Goal: Task Accomplishment & Management: Use online tool/utility

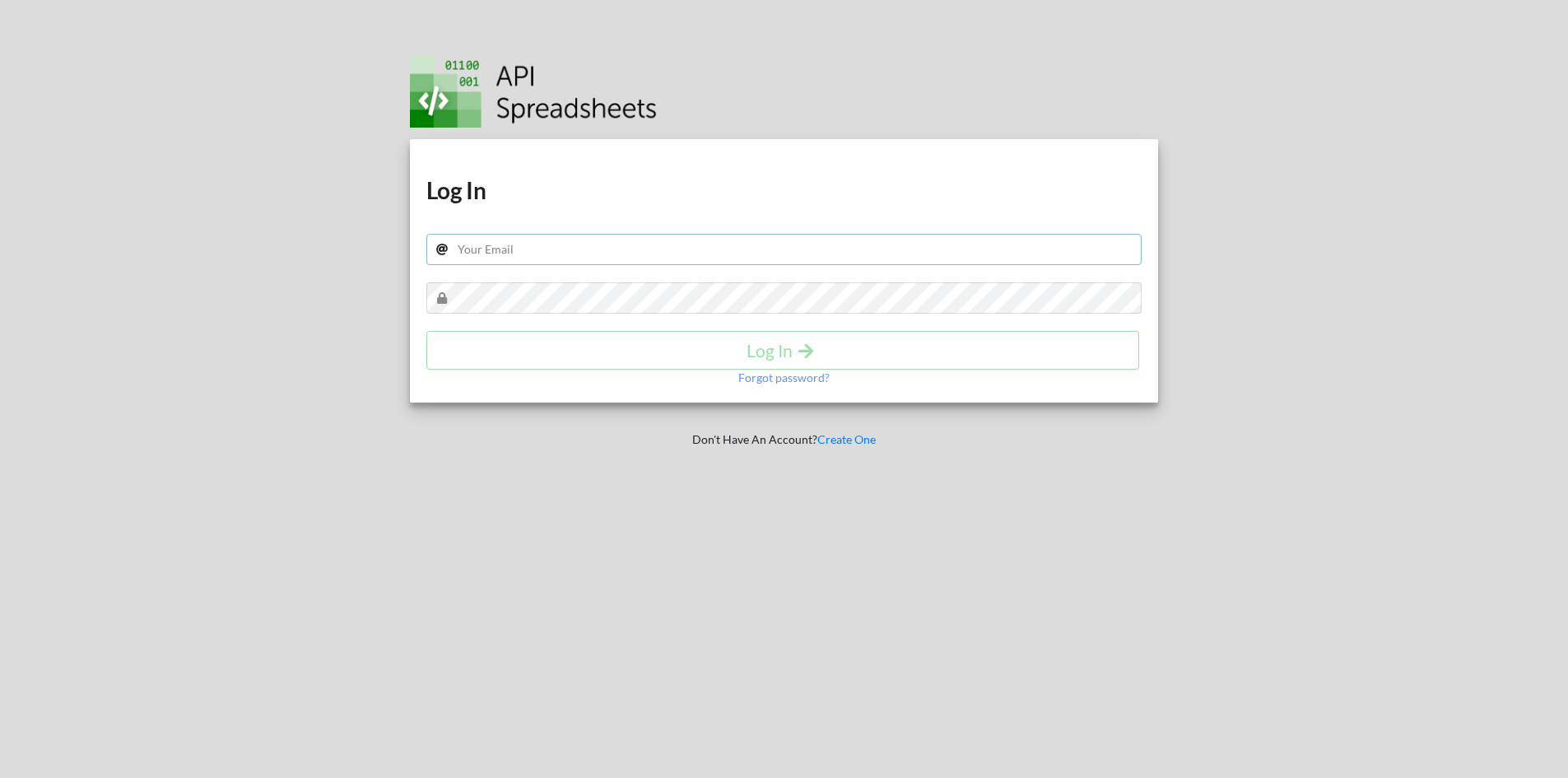
click at [541, 242] on input "text" at bounding box center [784, 249] width 716 height 31
click at [694, 175] on h1 "Log In" at bounding box center [784, 189] width 716 height 30
click at [596, 250] on input "text" at bounding box center [784, 249] width 716 height 31
click at [773, 379] on p "Forgot password?" at bounding box center [784, 377] width 91 height 16
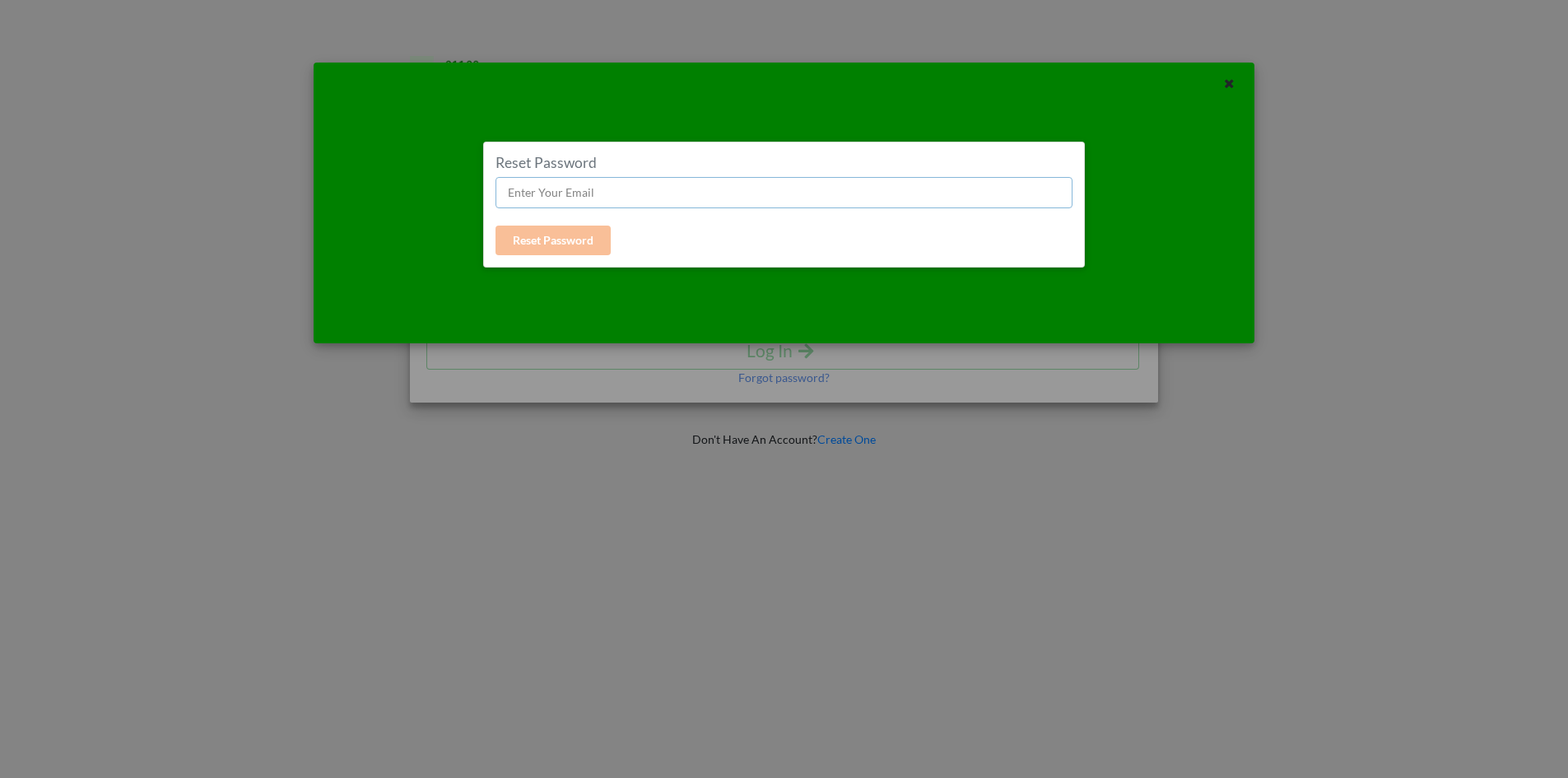
click at [576, 188] on input "text" at bounding box center [783, 192] width 577 height 31
type input "heriberto@mindept.com.mx"
click at [560, 241] on button "Reset Password" at bounding box center [553, 240] width 115 height 30
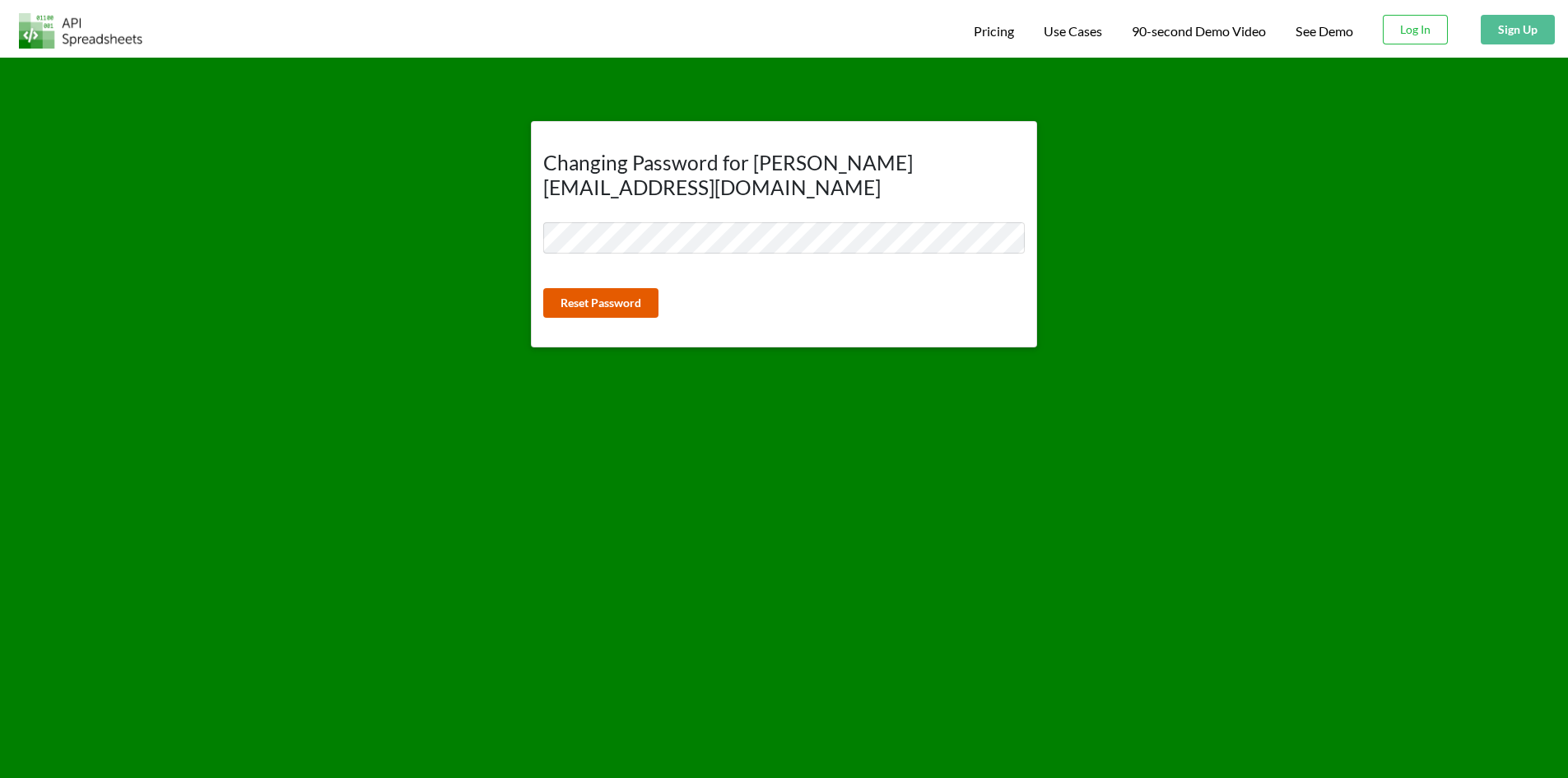
click at [617, 288] on button "Reset Password" at bounding box center [601, 302] width 115 height 30
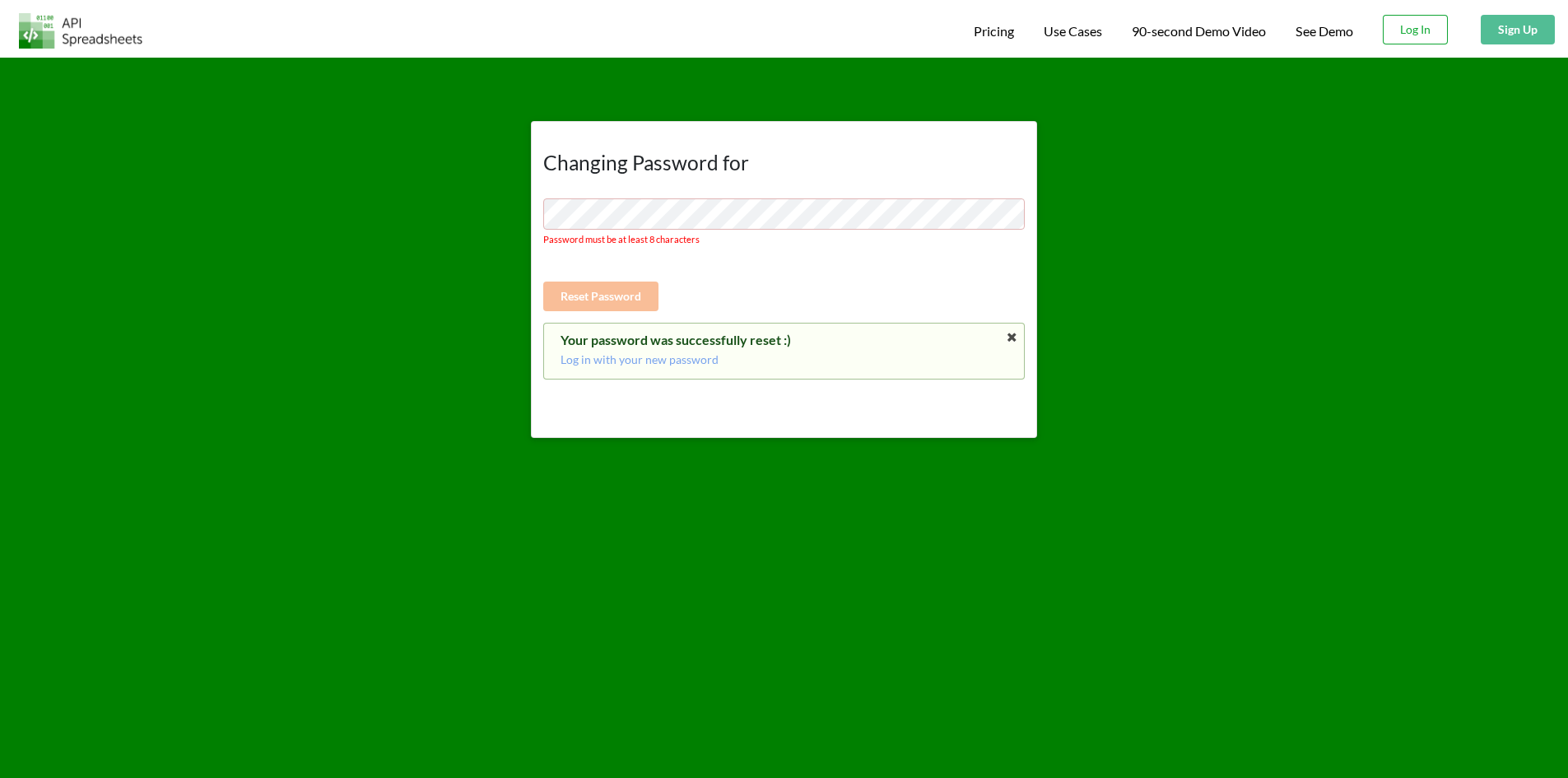
click at [1405, 38] on button "Log In" at bounding box center [1414, 30] width 65 height 30
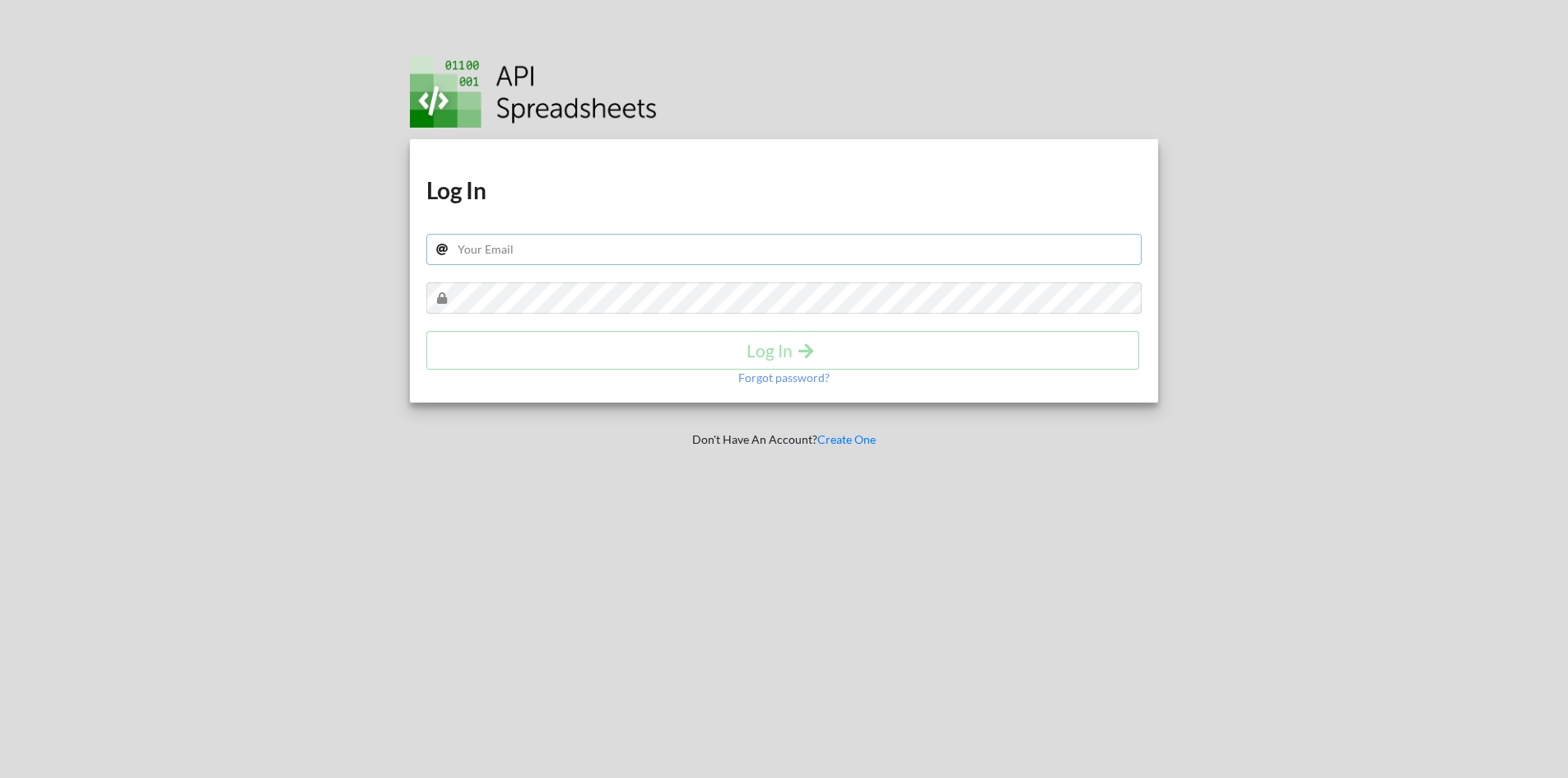
click at [656, 252] on input "text" at bounding box center [784, 249] width 716 height 31
type input "heriberto@mindept.com.mx"
click at [700, 361] on button "Log In" at bounding box center [783, 351] width 713 height 39
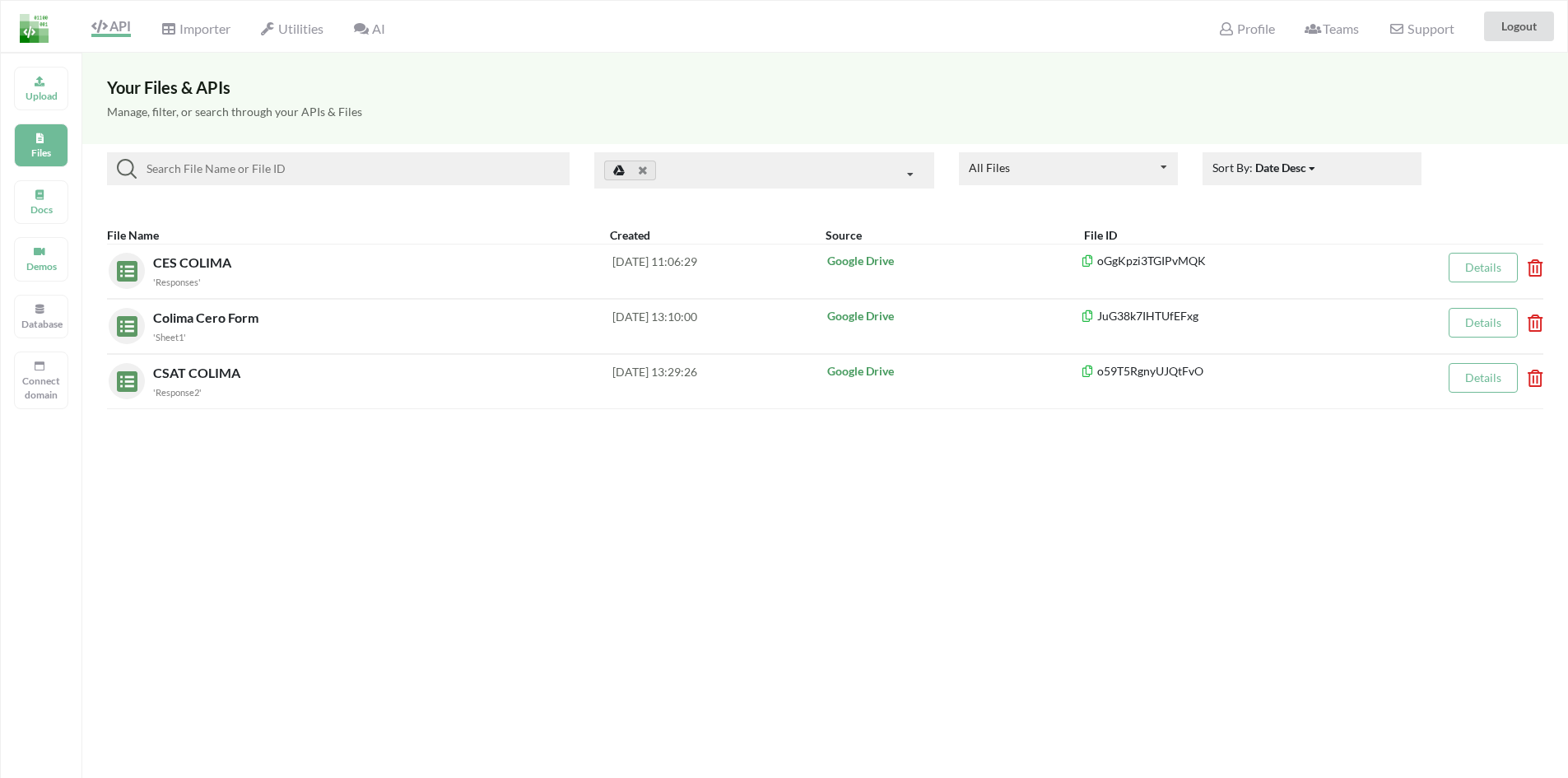
click at [306, 473] on div "Your Files & APIs Manage, filter, or search through your APIs & Files All Files…" at bounding box center [825, 441] width 1485 height 778
click at [669, 484] on div "Your Files & APIs Manage, filter, or search through your APIs & Files All Files…" at bounding box center [825, 441] width 1485 height 778
click at [214, 461] on div "Your Files & APIs Manage, filter, or search through your APIs & Files All Files…" at bounding box center [825, 441] width 1485 height 778
drag, startPoint x: 240, startPoint y: 216, endPoint x: 699, endPoint y: 473, distance: 526.1
click at [699, 473] on div "Your Files & APIs Manage, filter, or search through your APIs & Files All Files…" at bounding box center [825, 441] width 1485 height 778
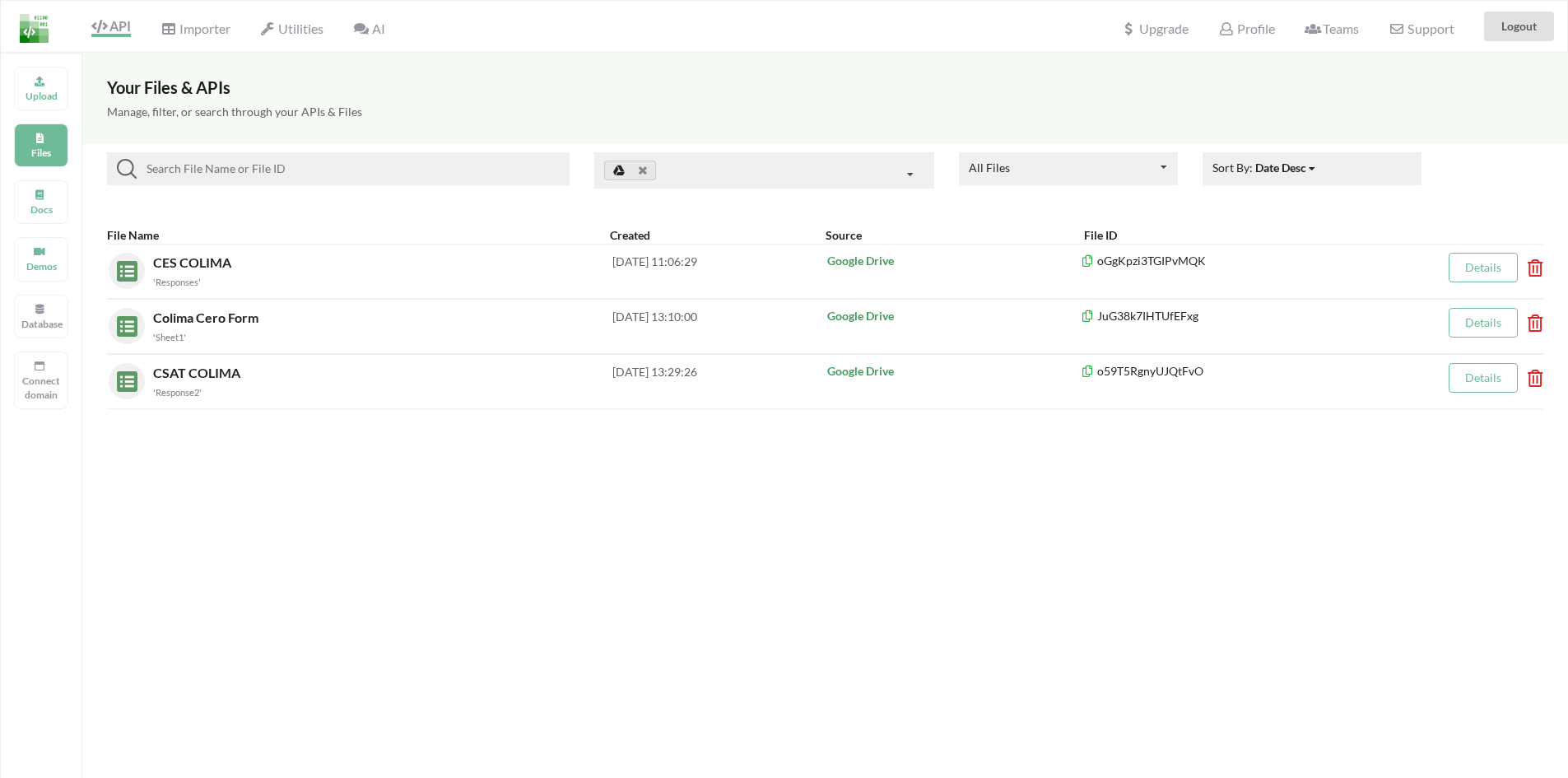
click at [724, 182] on div at bounding box center [764, 170] width 340 height 36
click at [876, 179] on div at bounding box center [764, 170] width 340 height 36
click at [618, 171] on icon at bounding box center [619, 171] width 12 height 12
click at [484, 220] on div "File Name Created Source File ID CES COLIMA 'Responses' 2025-06-06 11:06:29 Goo…" at bounding box center [825, 318] width 1485 height 199
click at [648, 173] on link at bounding box center [629, 170] width 52 height 19
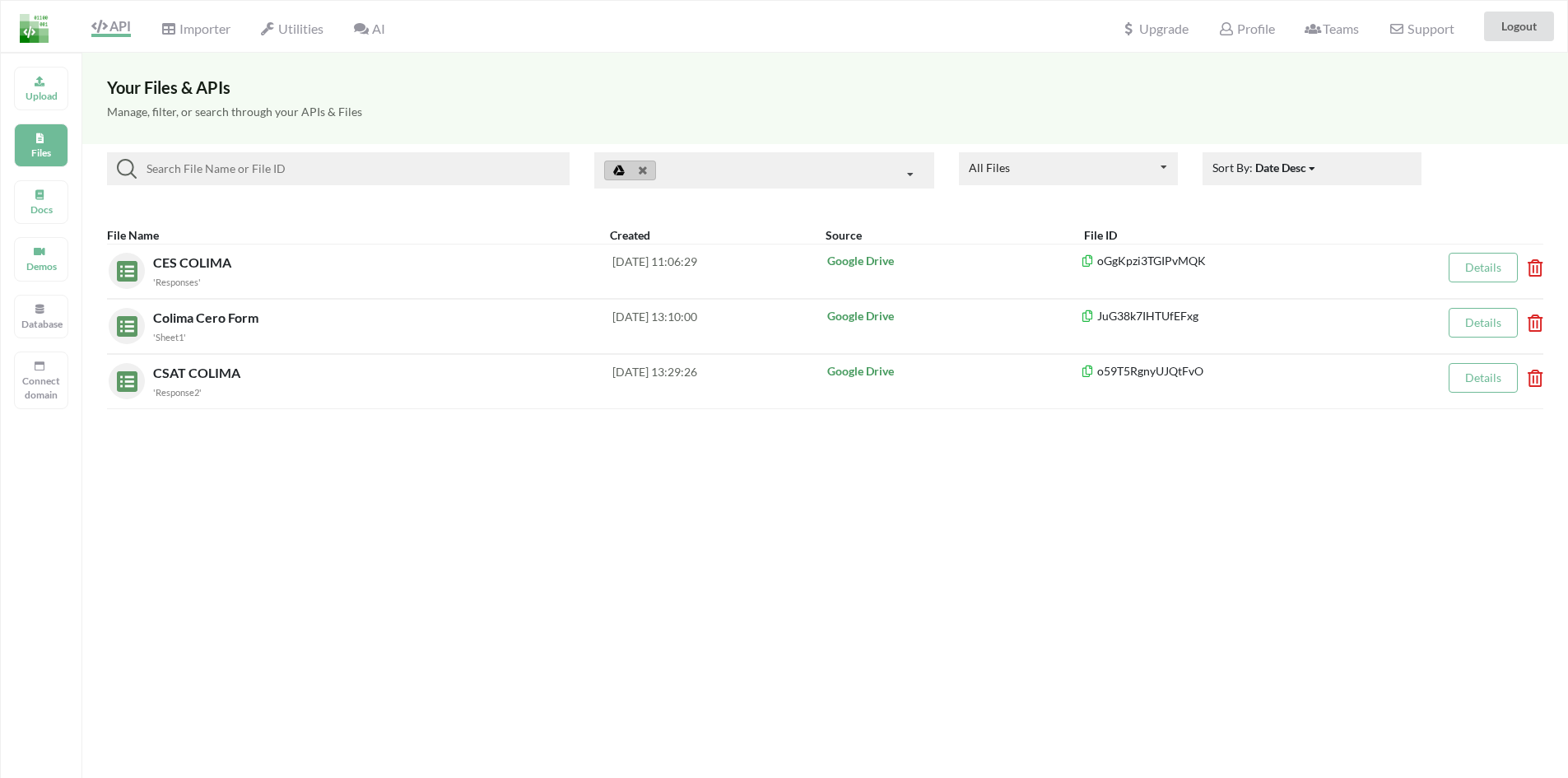
click at [645, 171] on icon at bounding box center [643, 171] width 8 height 11
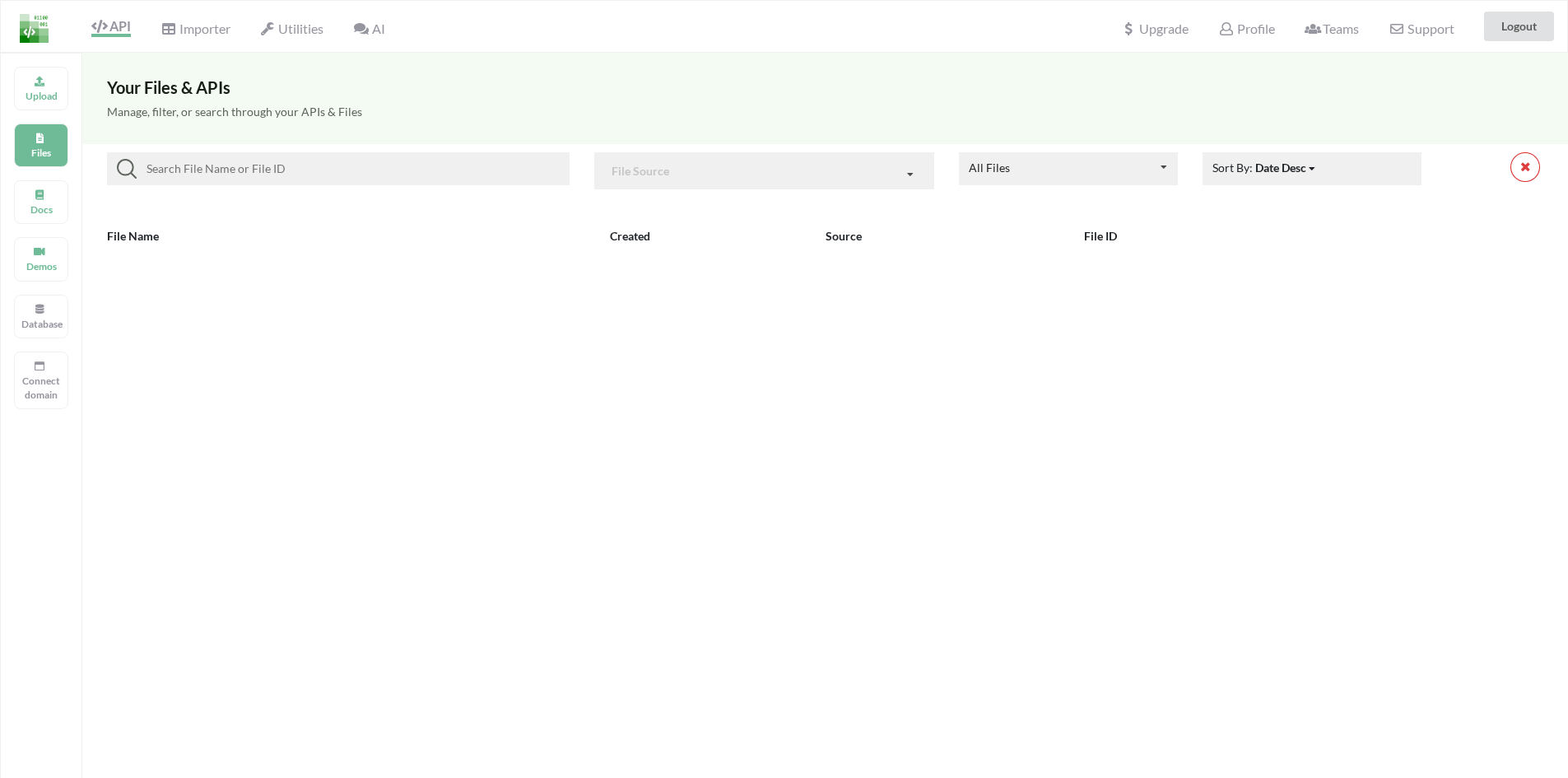
click at [645, 171] on div "File Source" at bounding box center [640, 171] width 57 height 14
click at [655, 195] on div "Google Sheets" at bounding box center [764, 207] width 340 height 30
drag, startPoint x: 474, startPoint y: 364, endPoint x: 679, endPoint y: 346, distance: 205.8
click at [475, 364] on div "Your Files & APIs Manage, filter, or search through your APIs & Files All Files…" at bounding box center [825, 441] width 1485 height 778
drag, startPoint x: 1000, startPoint y: 374, endPoint x: 877, endPoint y: 398, distance: 125.3
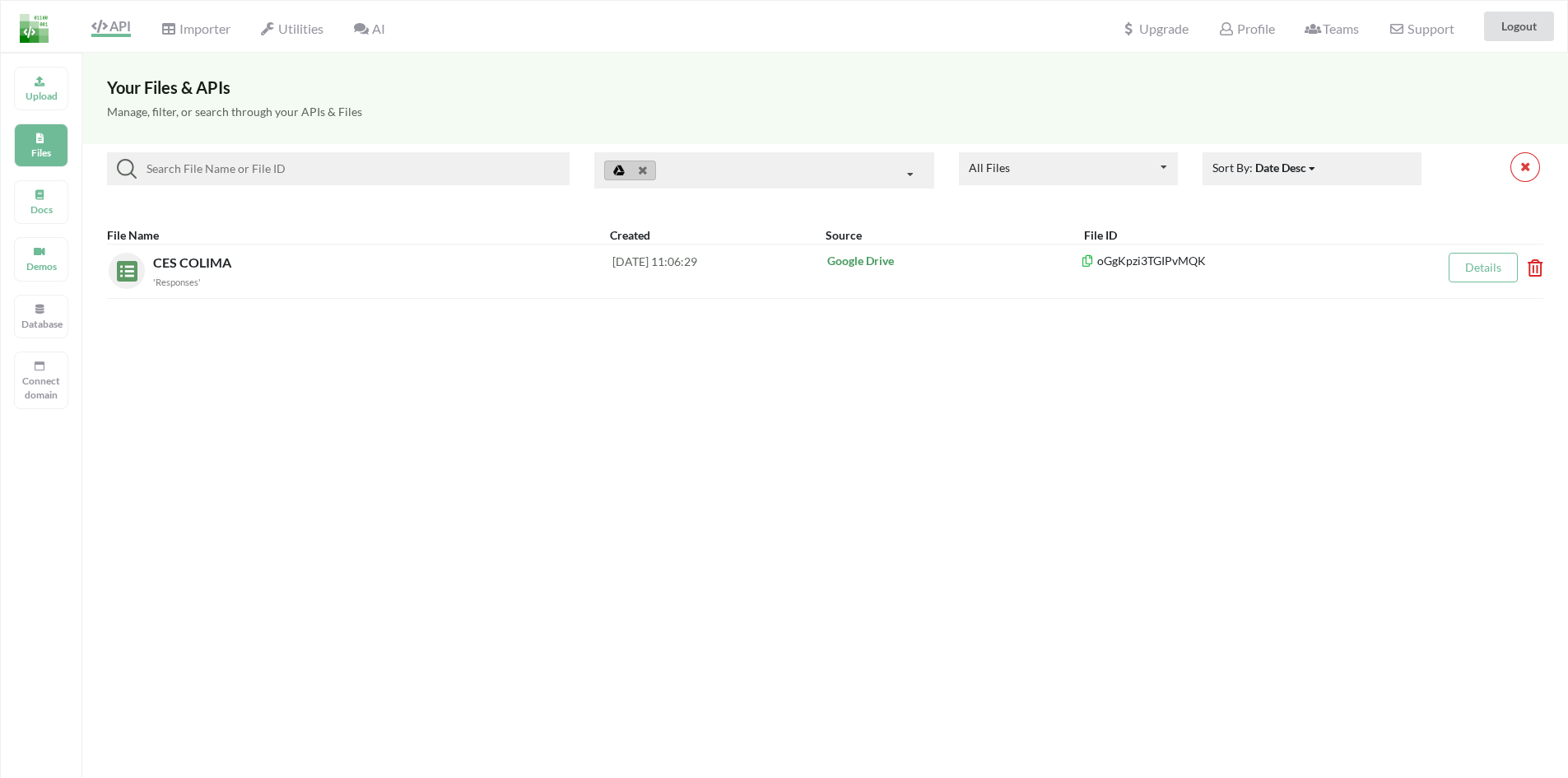
click at [989, 377] on div "Your Files & APIs Manage, filter, or search through your APIs & Files All Files…" at bounding box center [825, 441] width 1485 height 778
click at [46, 220] on div "Docs" at bounding box center [41, 202] width 54 height 44
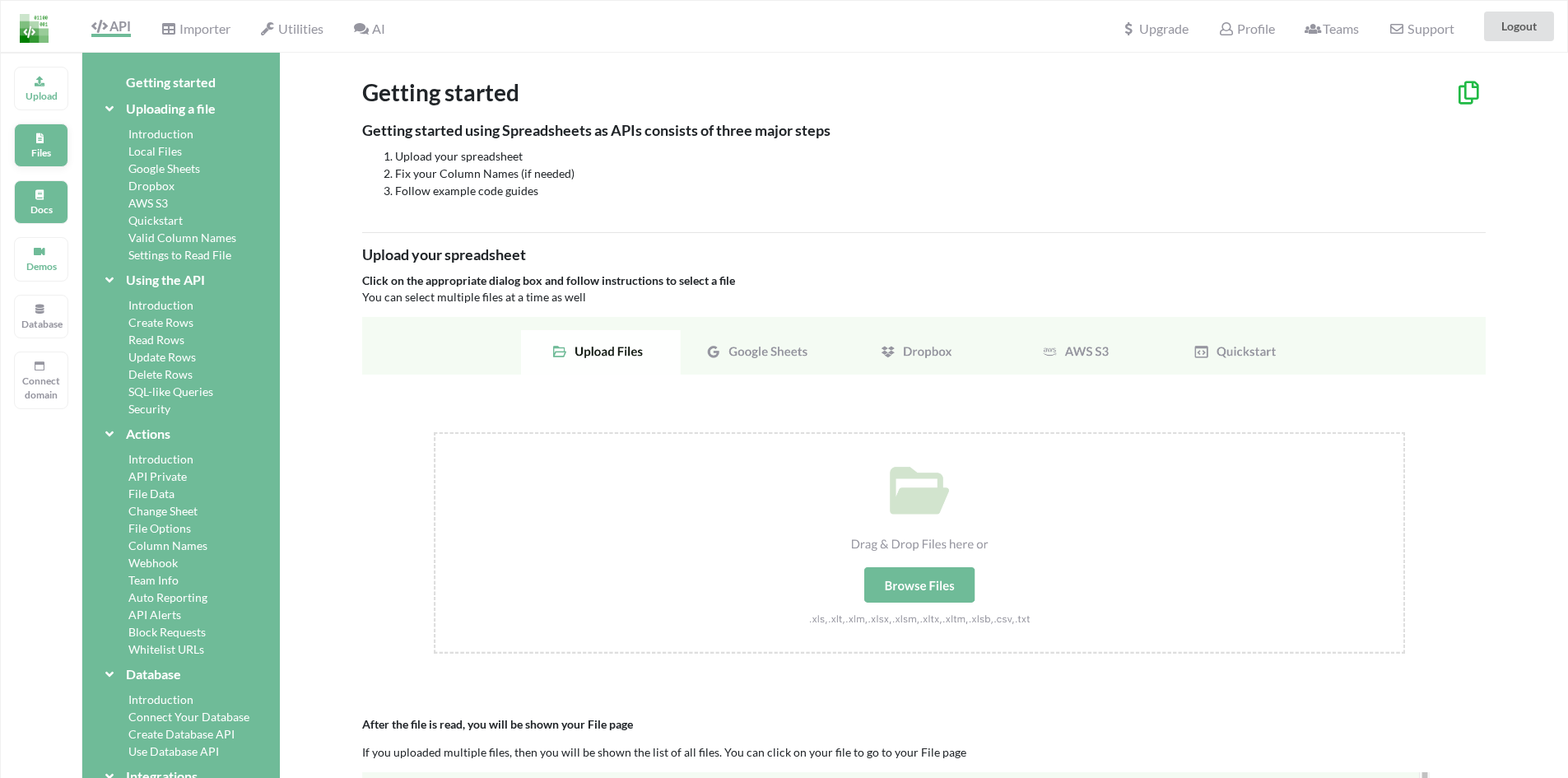
click at [36, 161] on div "Files" at bounding box center [41, 145] width 54 height 44
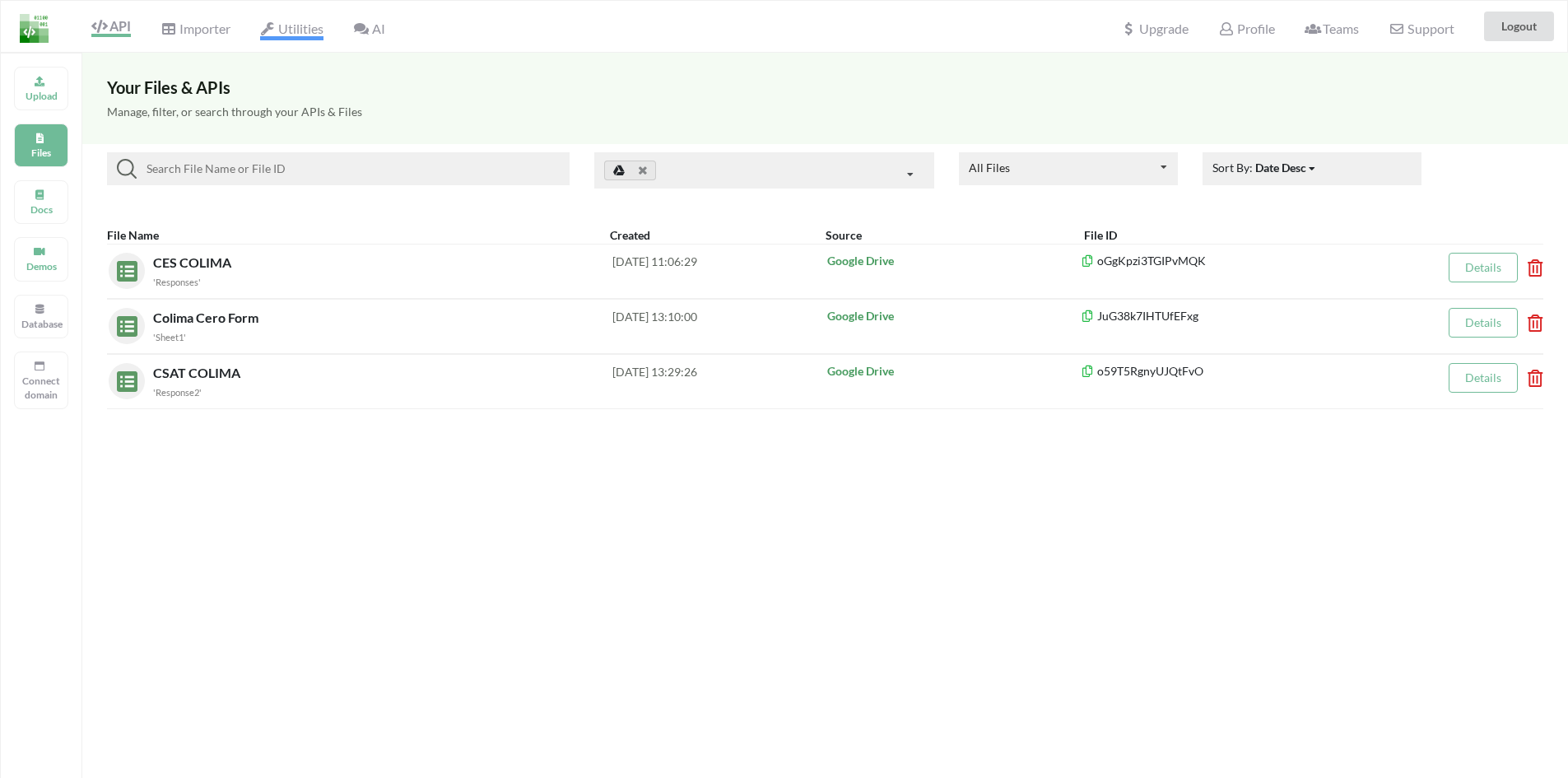
click at [293, 29] on span "Utilities" at bounding box center [291, 30] width 63 height 19
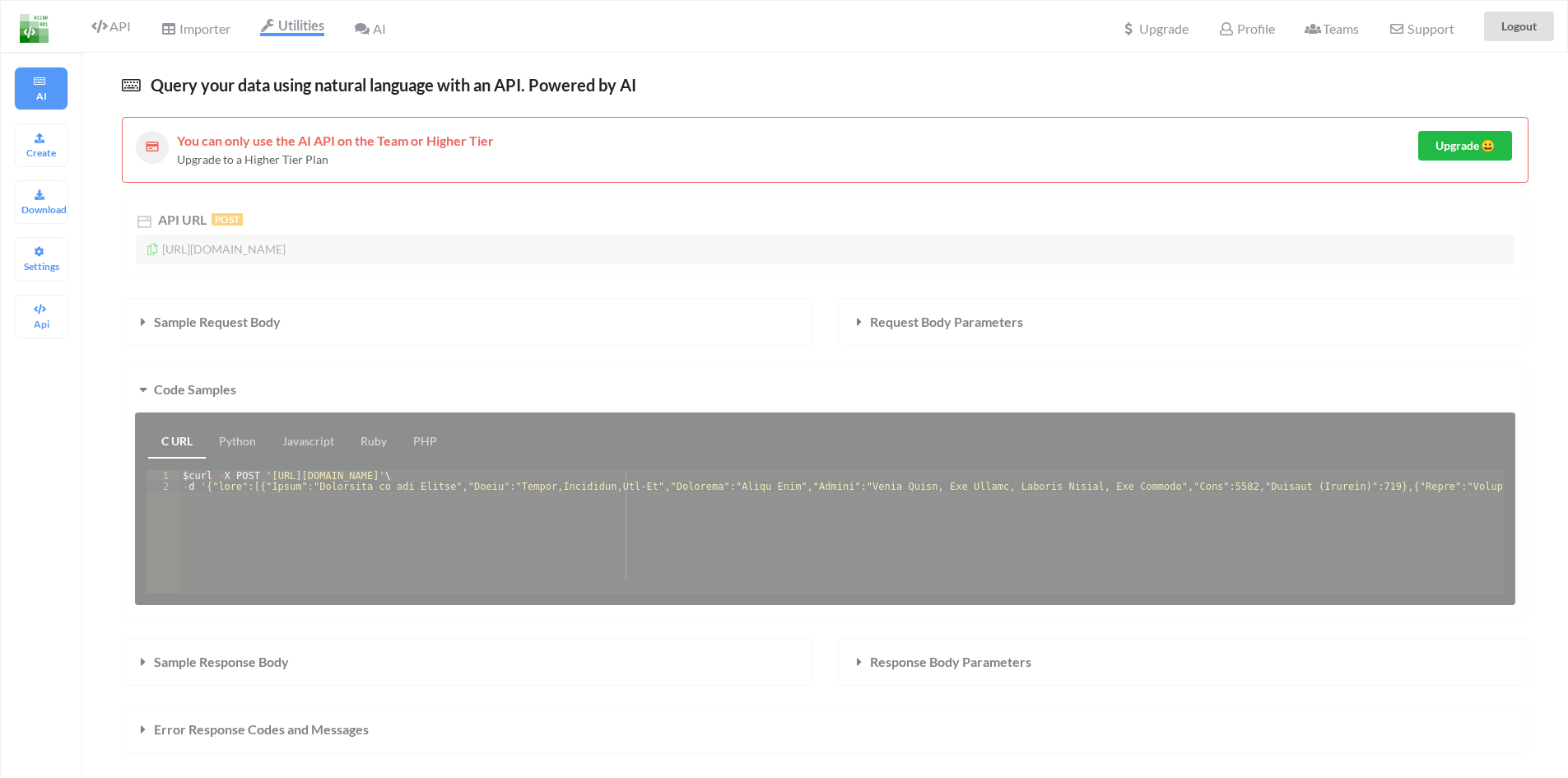
click at [338, 34] on div "API Importer Utilities AI" at bounding box center [199, 26] width 404 height 51
click at [360, 29] on icon at bounding box center [362, 29] width 16 height 14
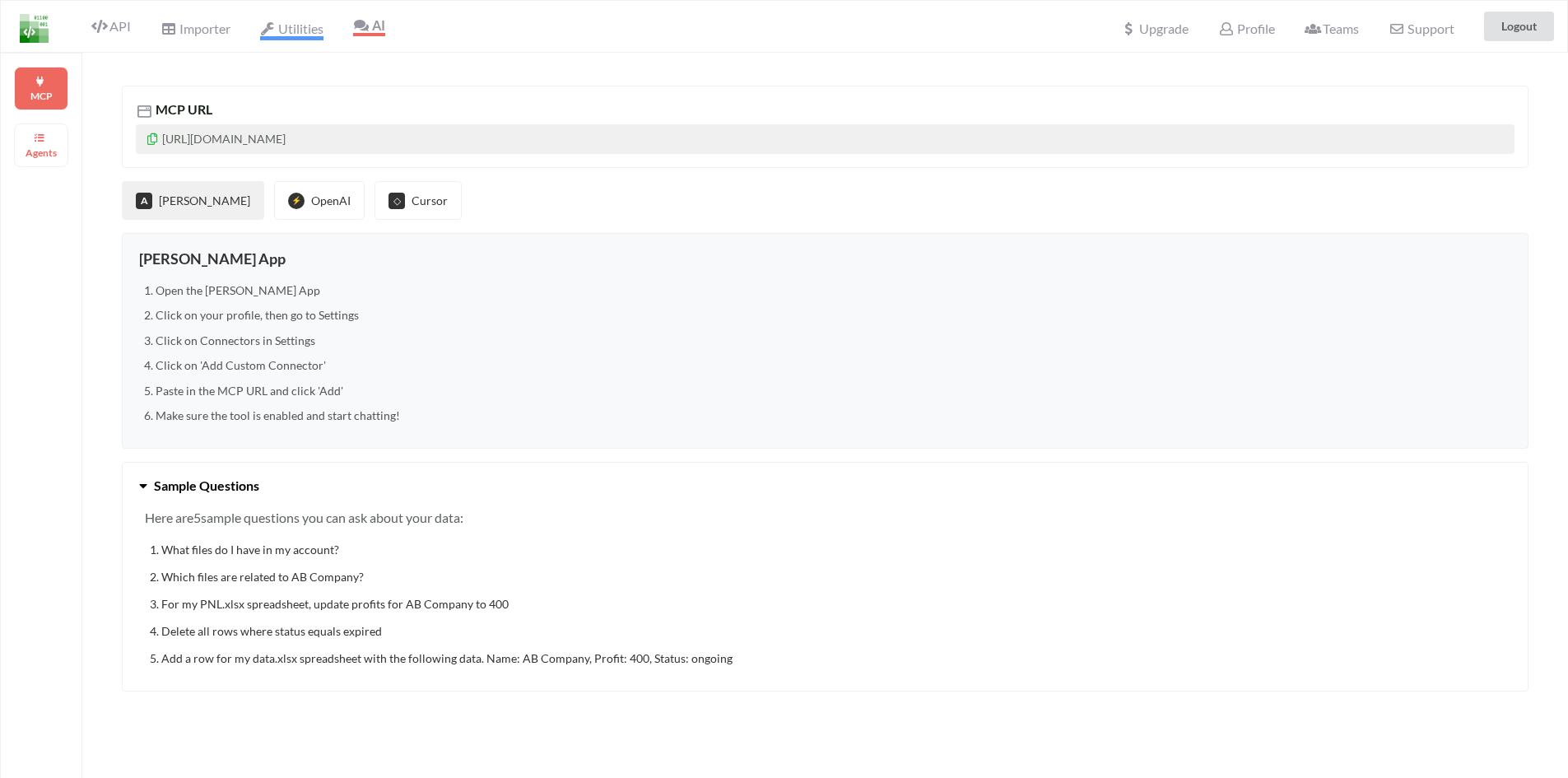
click at [280, 28] on span "Utilities" at bounding box center [291, 30] width 63 height 19
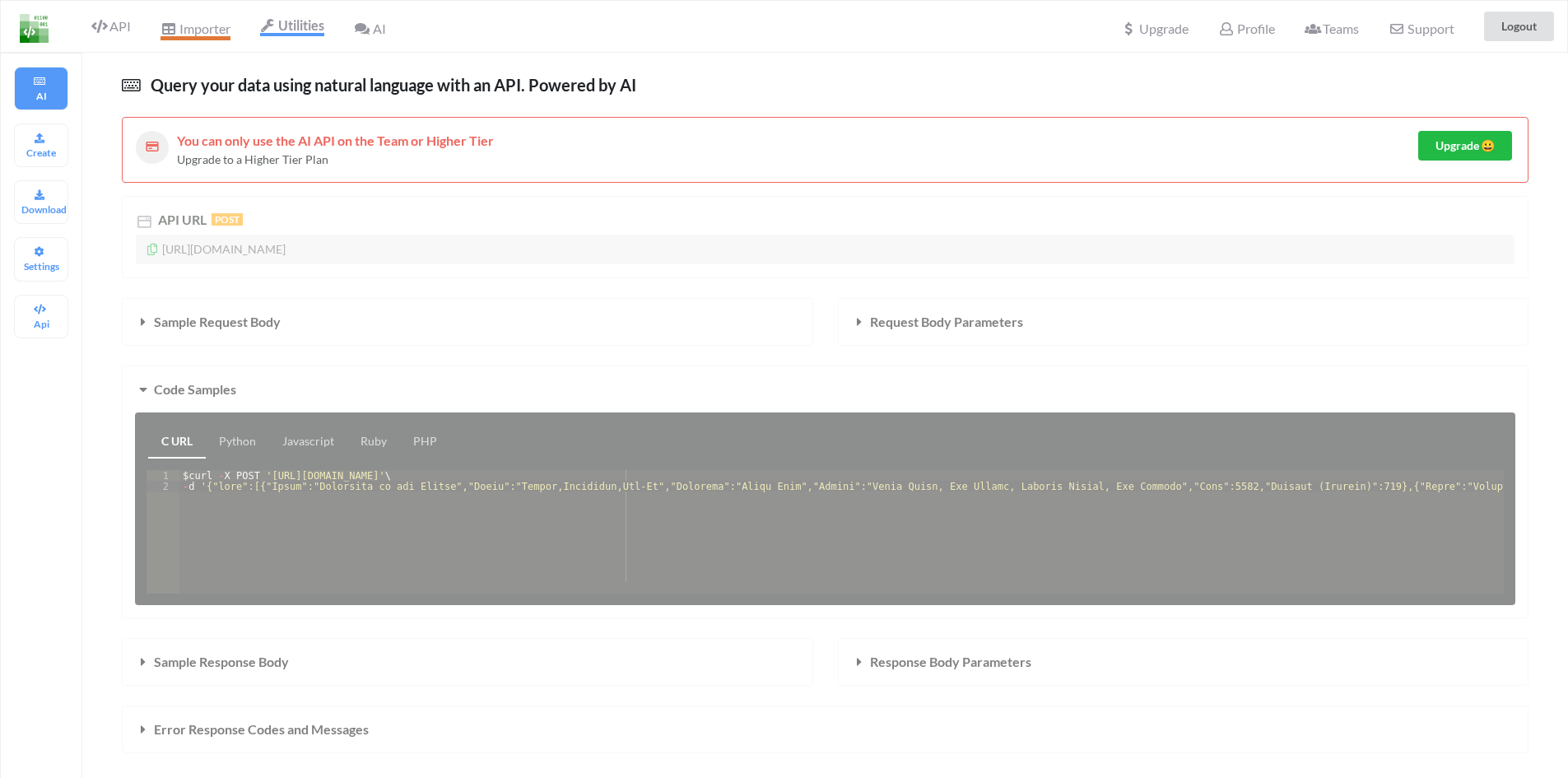
click at [212, 27] on span "Importer" at bounding box center [195, 30] width 69 height 19
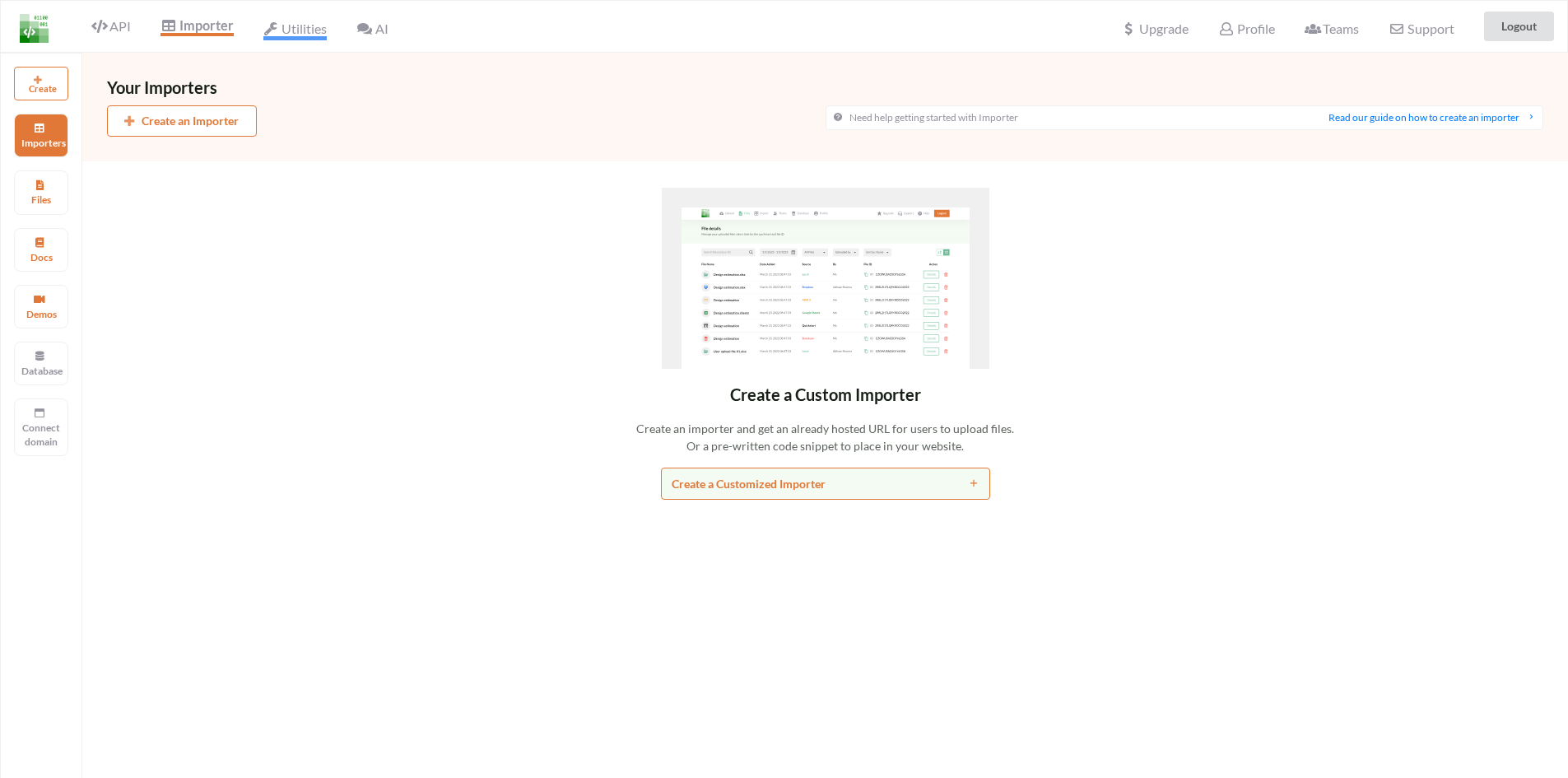
click at [270, 30] on icon at bounding box center [271, 29] width 16 height 14
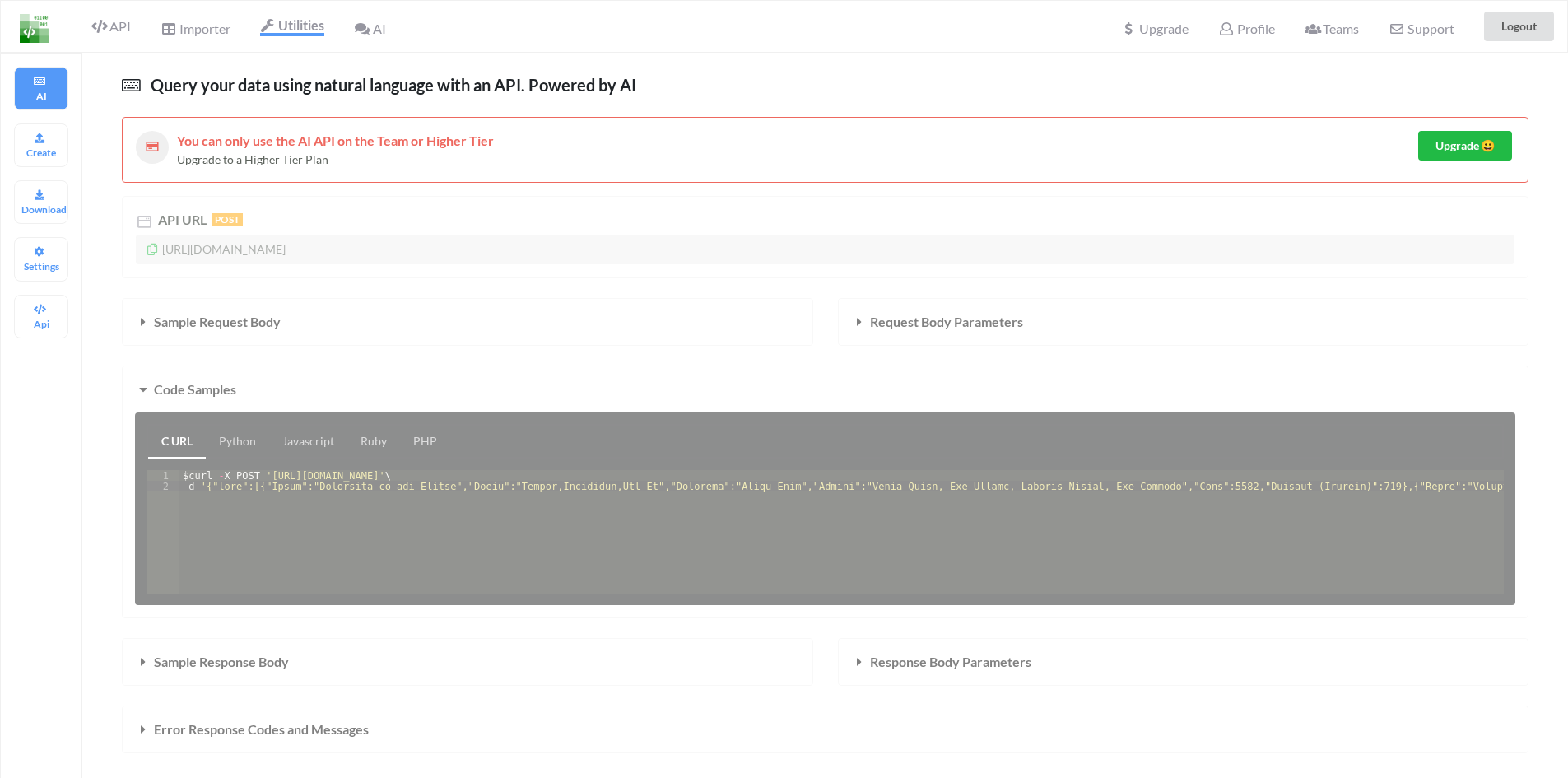
click at [187, 38] on div "Importer" at bounding box center [194, 26] width 90 height 36
click at [191, 30] on span "Importer" at bounding box center [195, 30] width 69 height 19
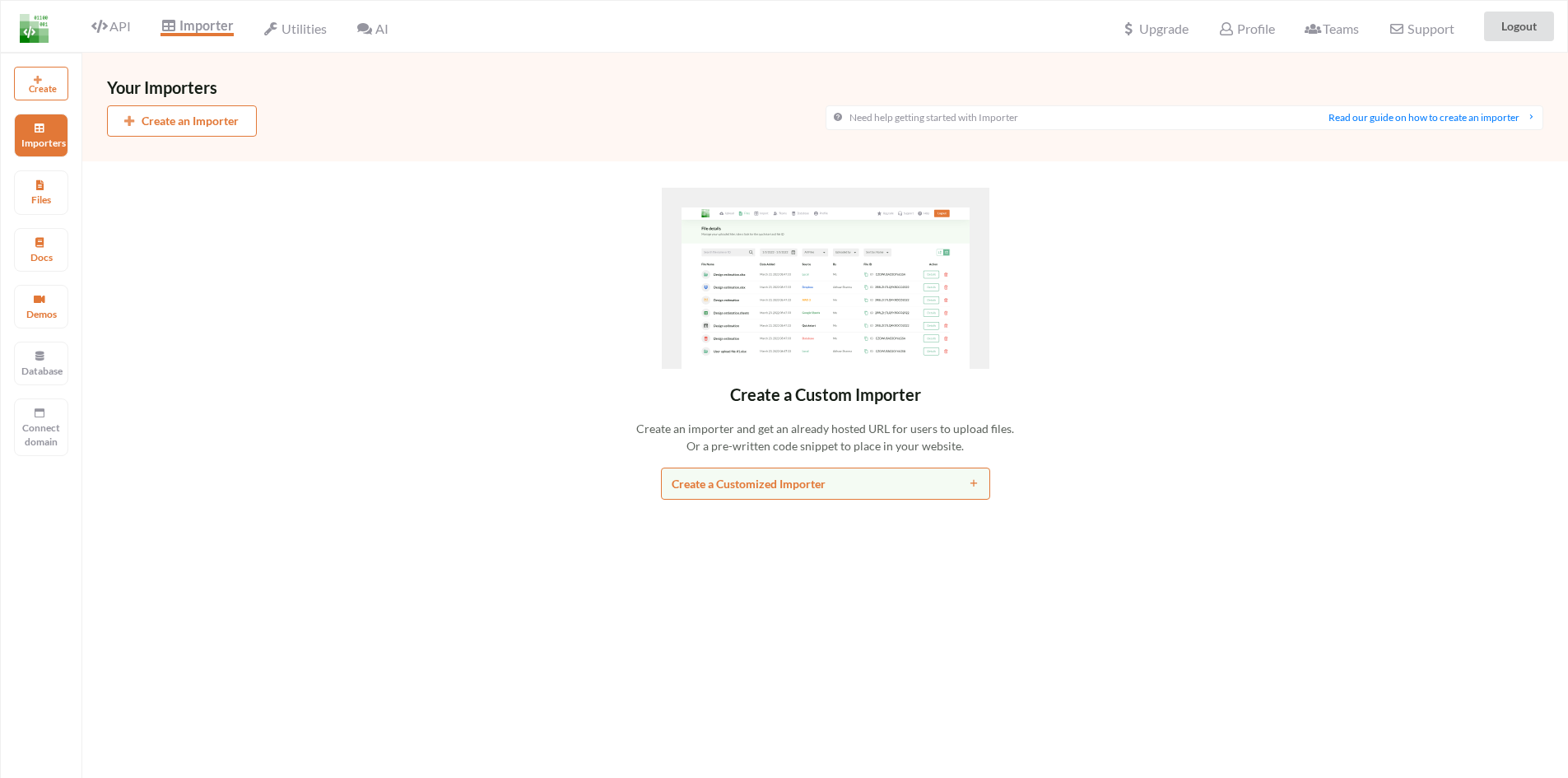
click at [106, 38] on div "API" at bounding box center [105, 26] width 74 height 31
click at [106, 19] on icon at bounding box center [99, 26] width 16 height 14
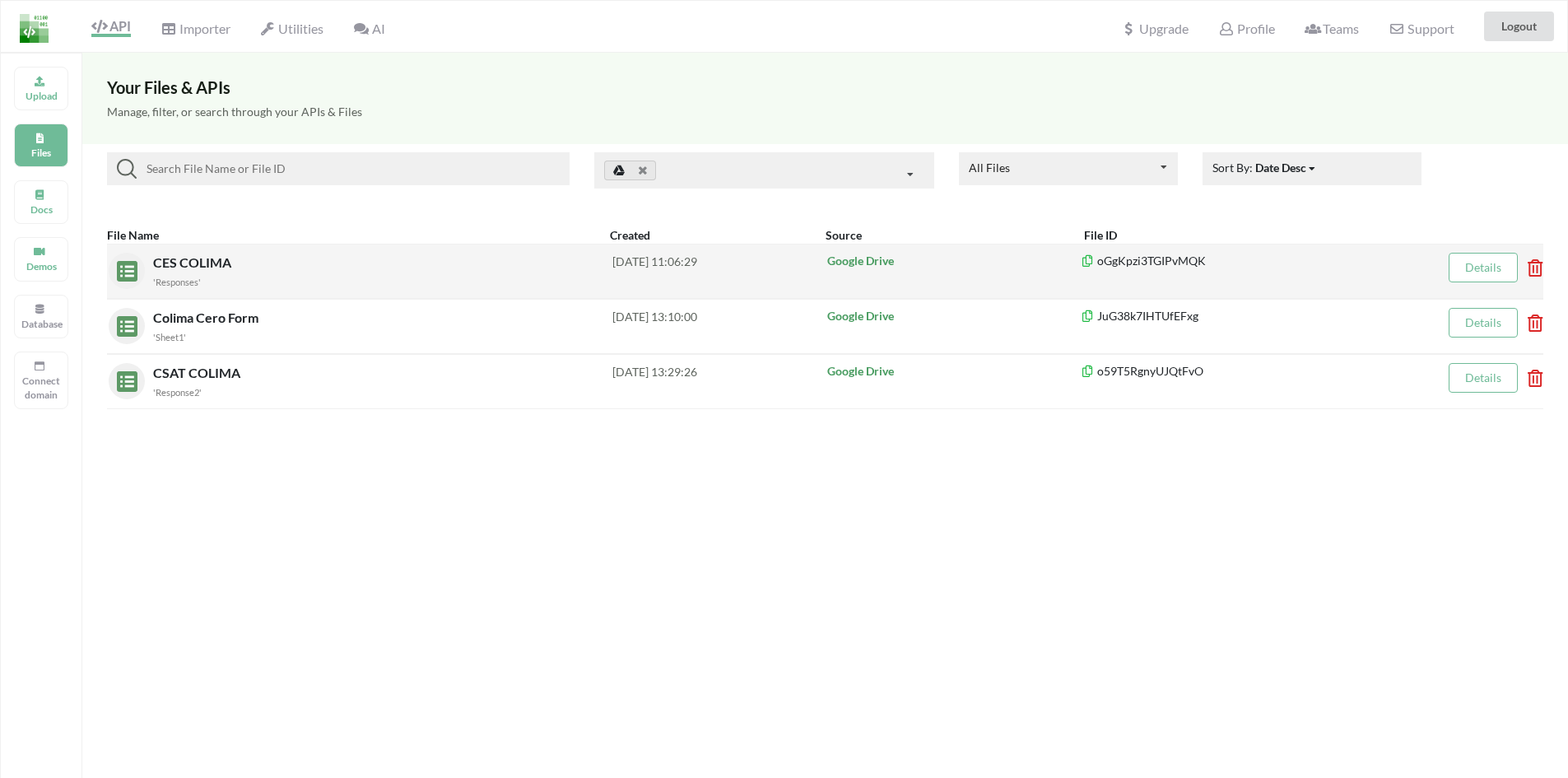
click at [238, 273] on div "'Responses'" at bounding box center [383, 280] width 460 height 17
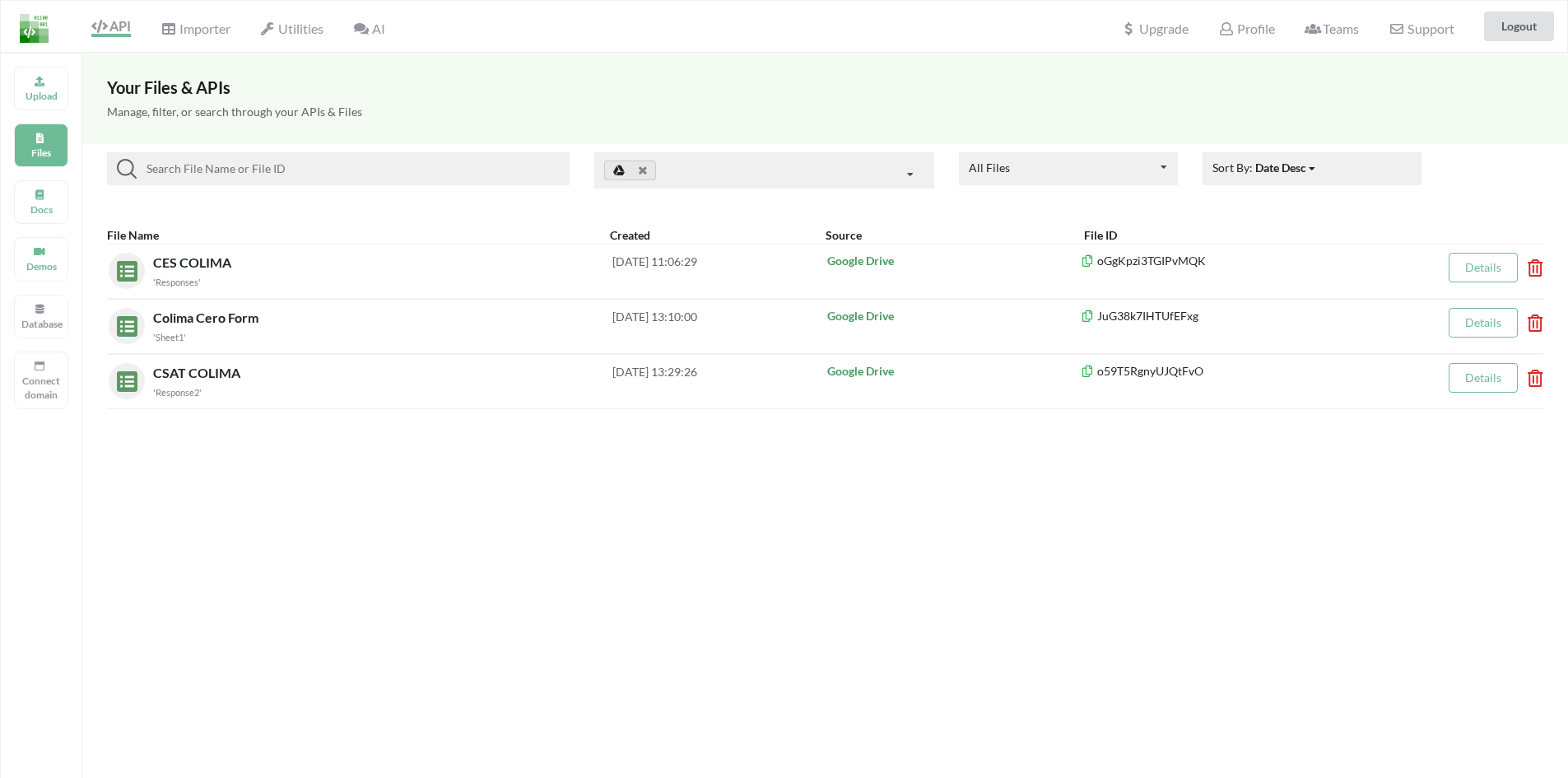
drag, startPoint x: 378, startPoint y: 476, endPoint x: 447, endPoint y: 522, distance: 82.9
click at [509, 528] on div "Your Files & APIs Manage, filter, or search through your APIs & Files All Files…" at bounding box center [825, 441] width 1485 height 778
click at [42, 153] on p "Files" at bounding box center [41, 152] width 40 height 14
click at [281, 113] on h5 "Manage, filter, or search through your APIs & Files" at bounding box center [825, 112] width 1436 height 14
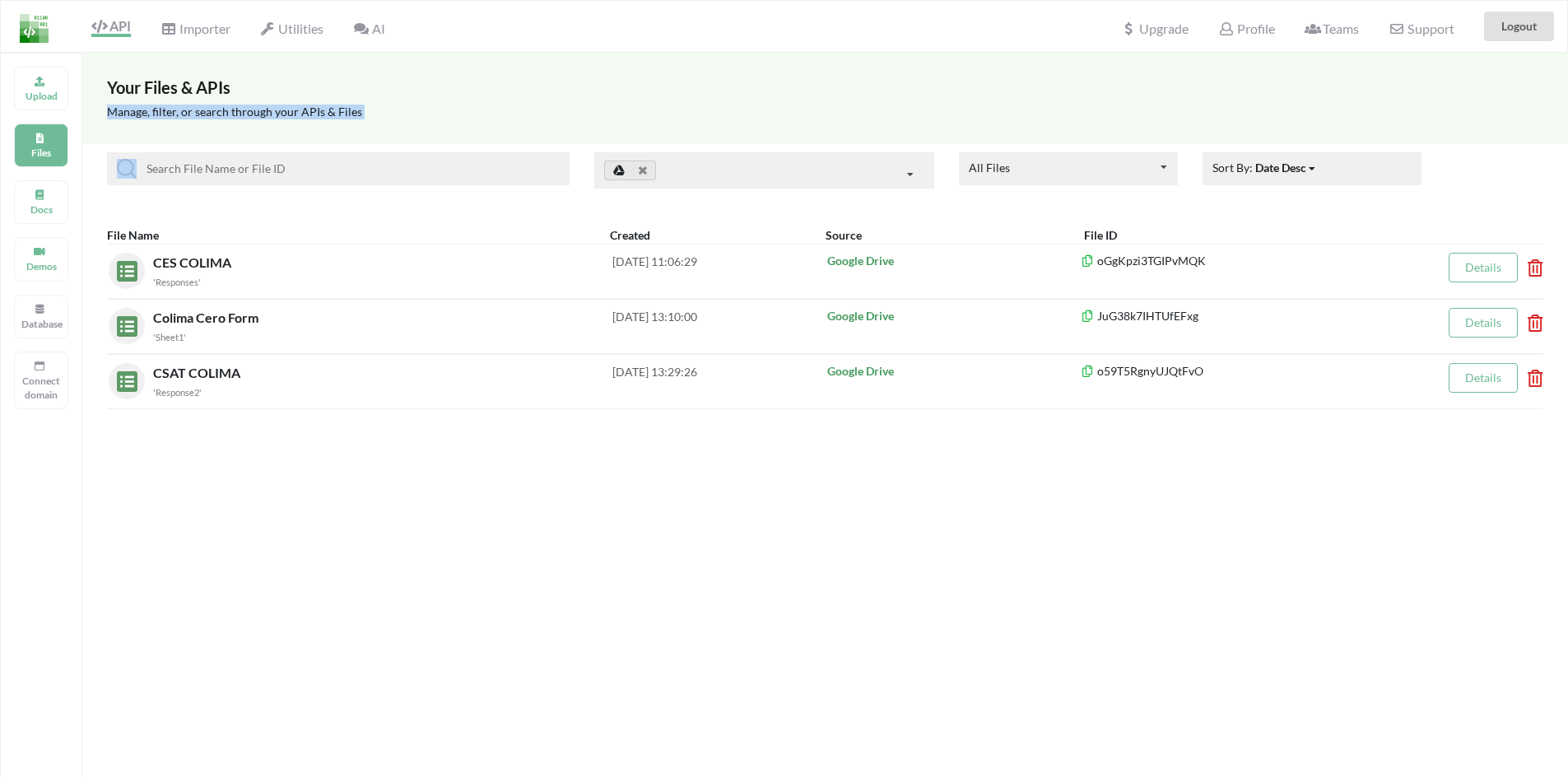
click at [281, 113] on h5 "Manage, filter, or search through your APIs & Files" at bounding box center [825, 112] width 1436 height 14
click at [201, 128] on div "Manage, filter, or search through your APIs & Files" at bounding box center [825, 121] width 1485 height 47
click at [57, 215] on p "Docs" at bounding box center [41, 209] width 40 height 14
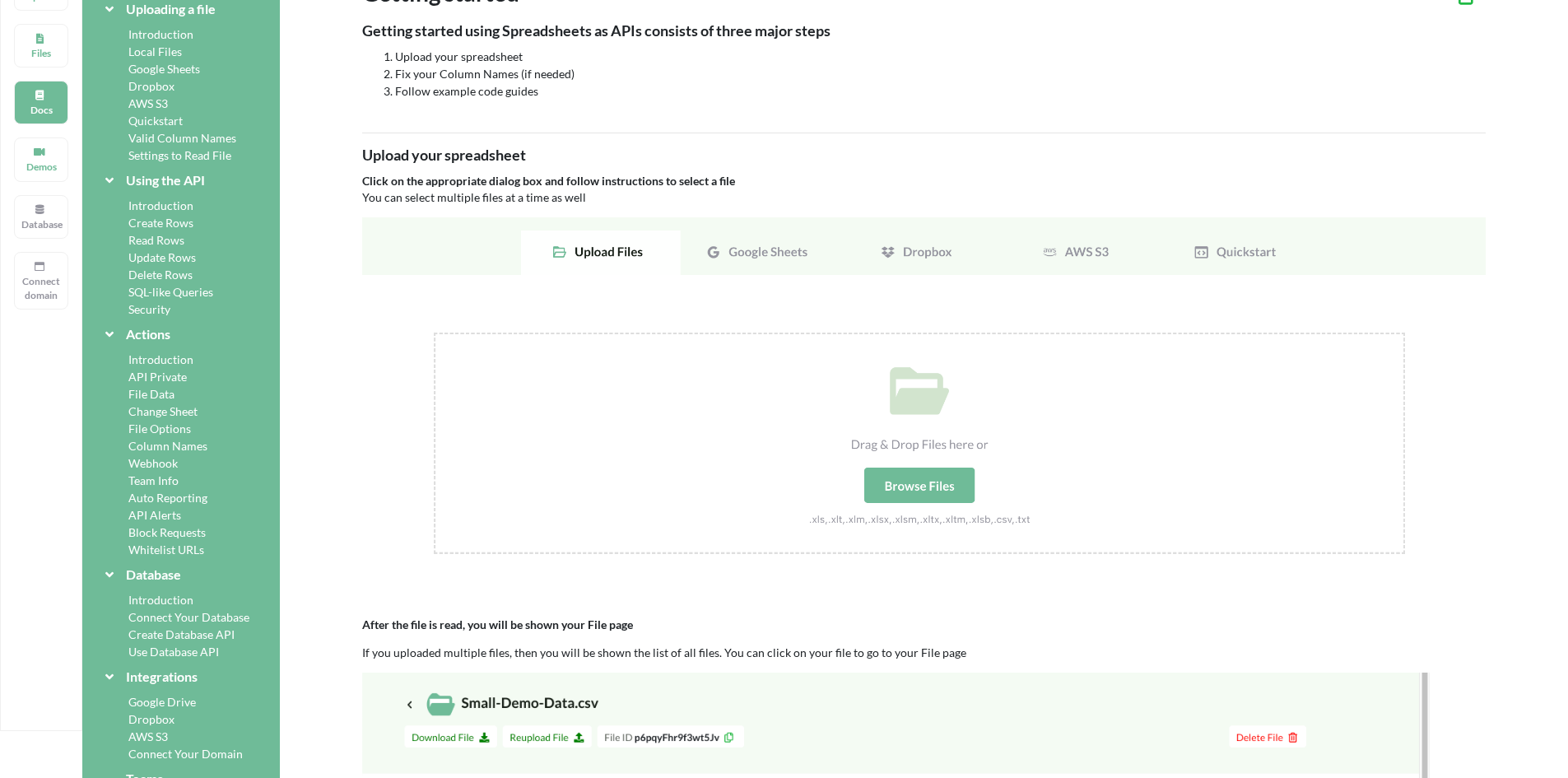
scroll to position [82, 0]
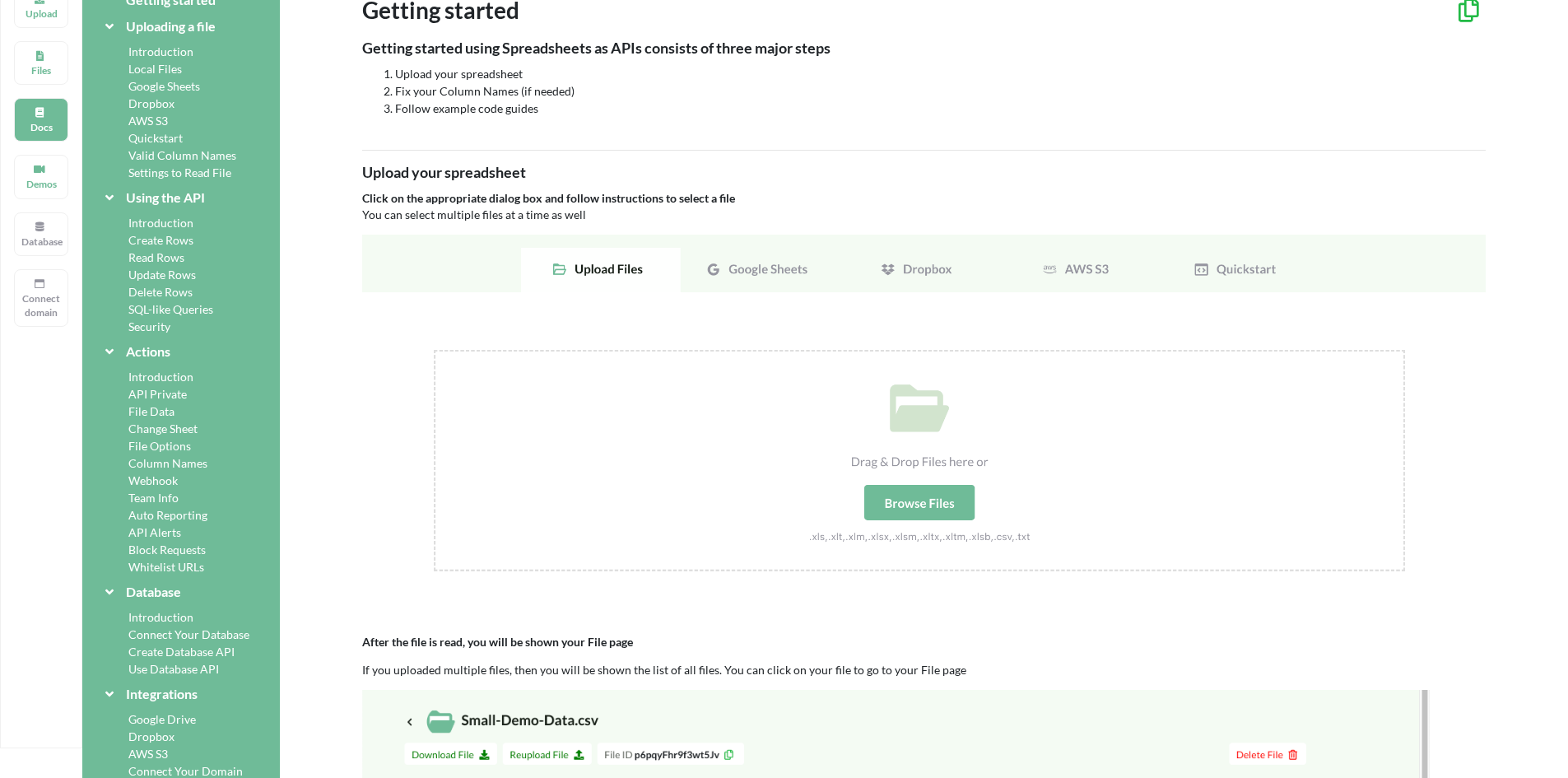
click at [756, 269] on img at bounding box center [924, 422] width 1124 height 374
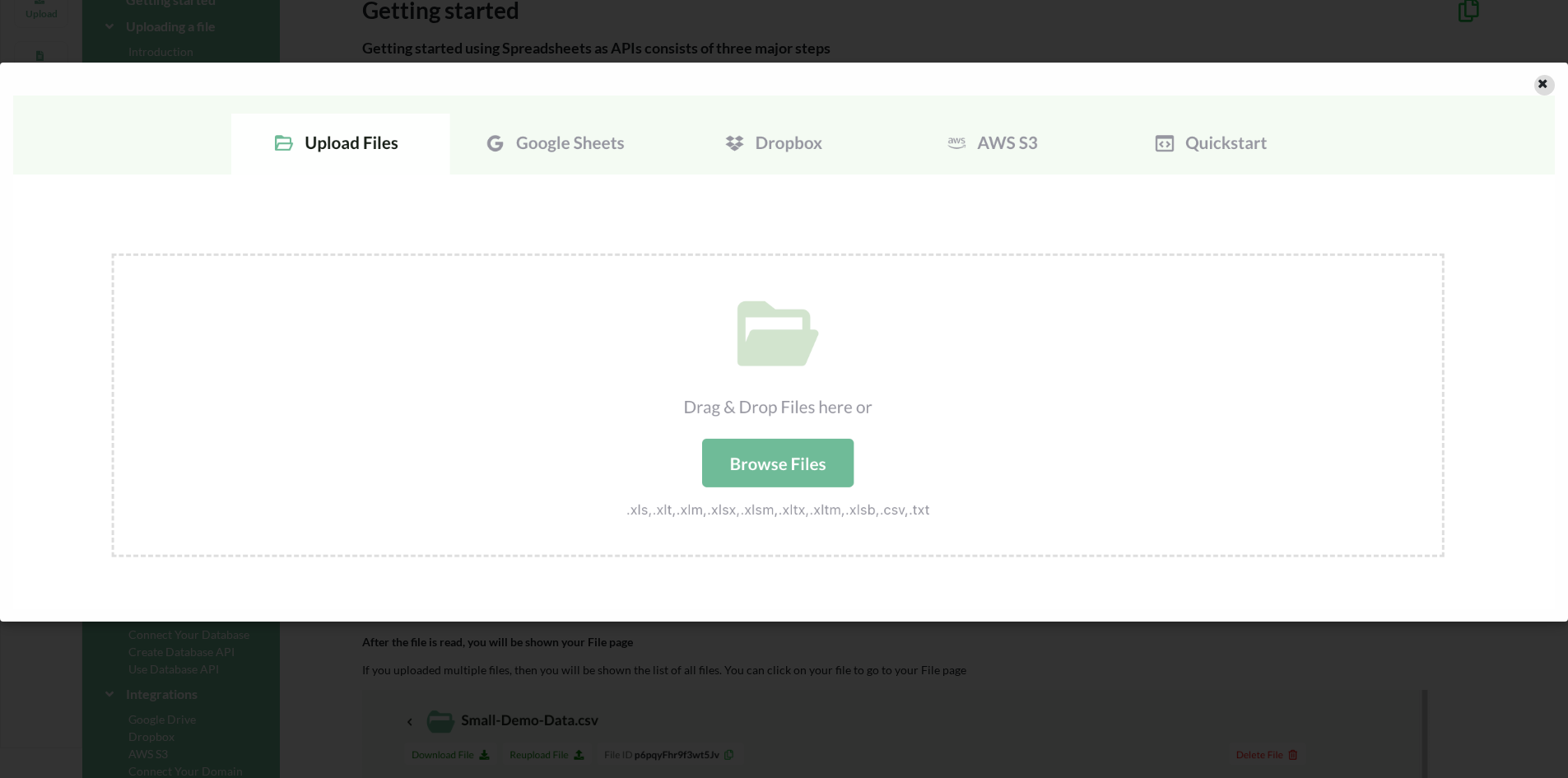
click at [1539, 87] on icon at bounding box center [1543, 82] width 14 height 12
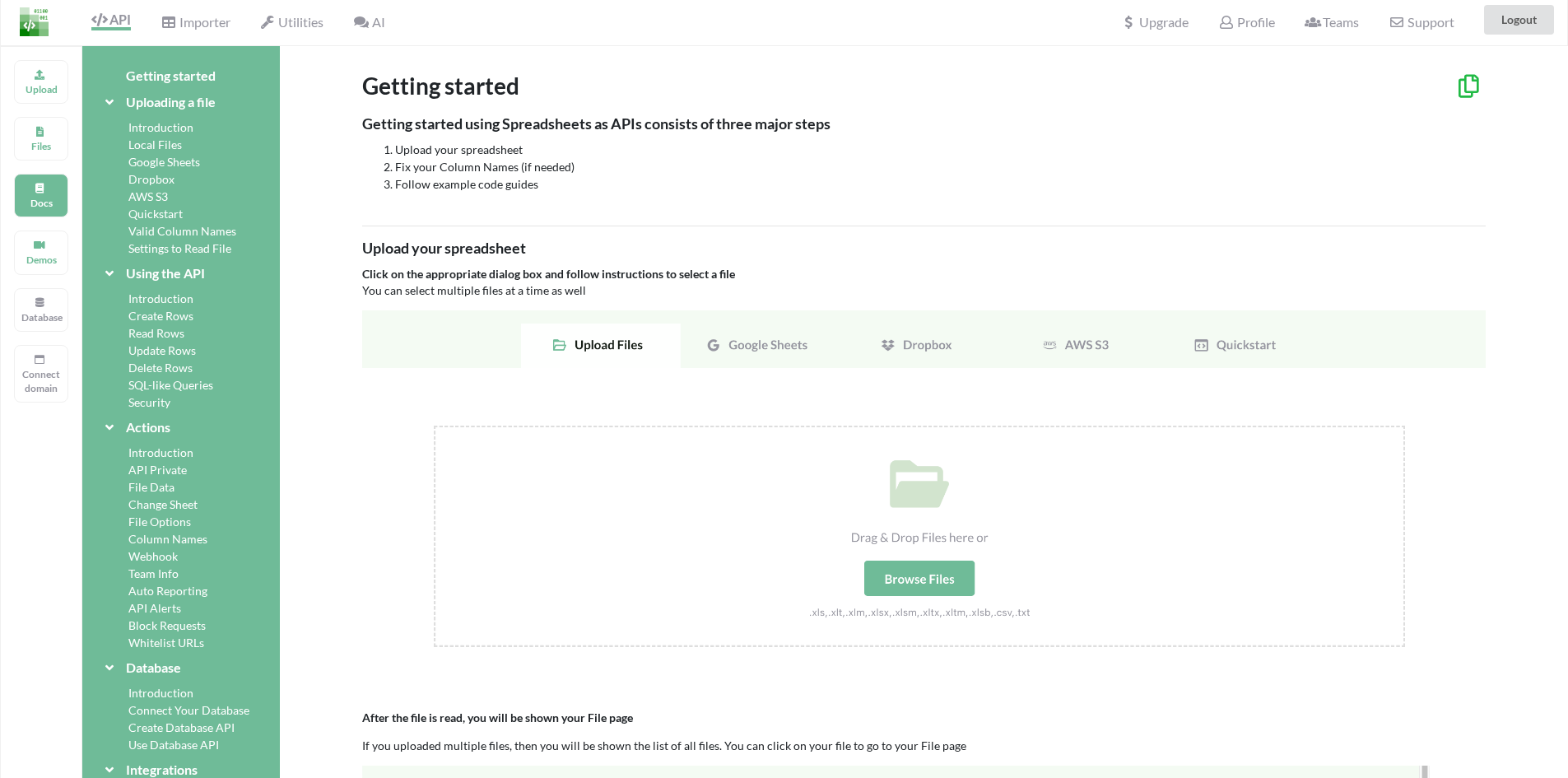
scroll to position [0, 0]
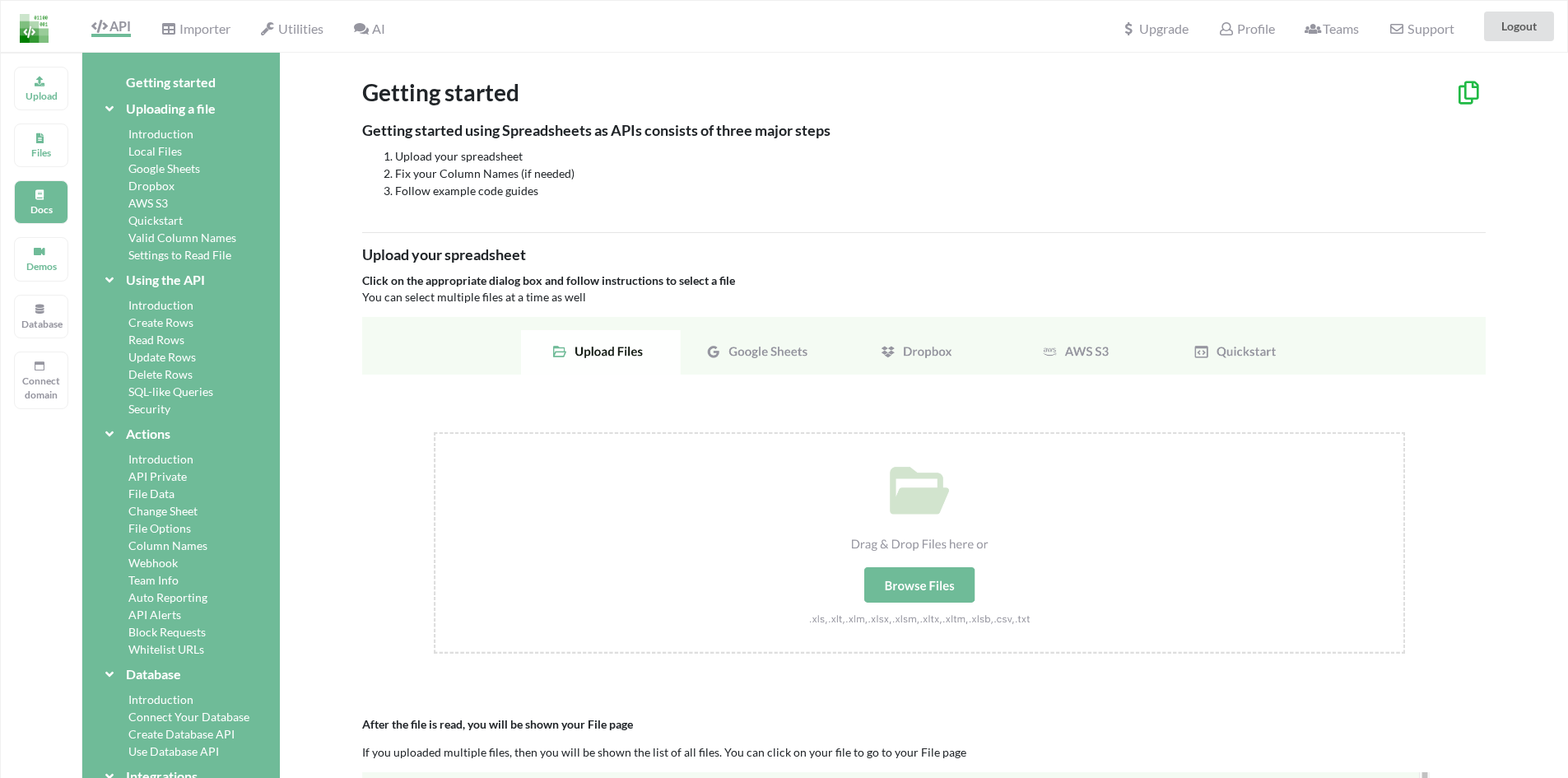
click at [166, 138] on div "Introduction" at bounding box center [181, 133] width 158 height 17
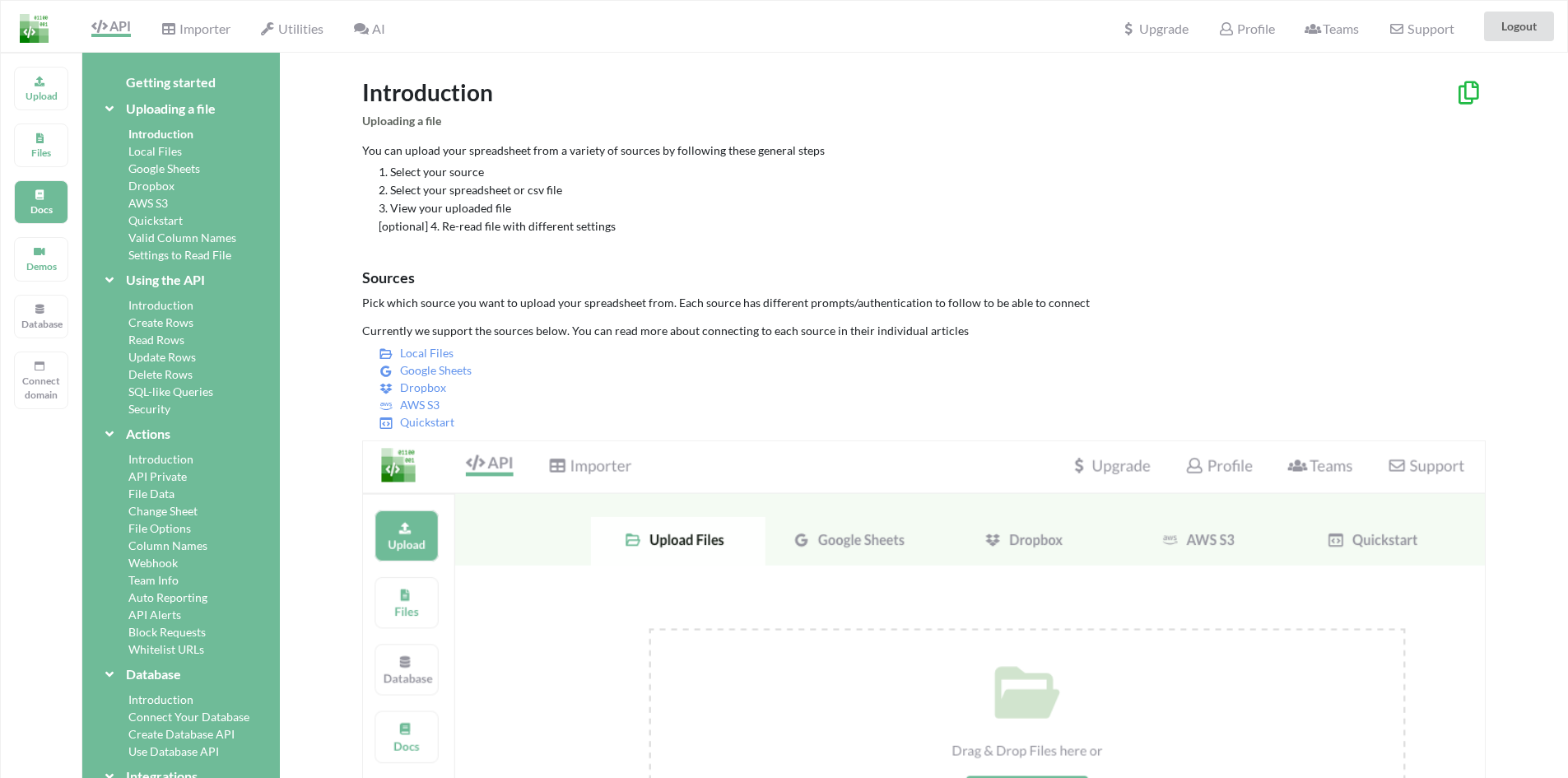
click at [367, 308] on p "Pick which source you want to upload your spreadsheet from. Each source has dif…" at bounding box center [924, 302] width 1124 height 16
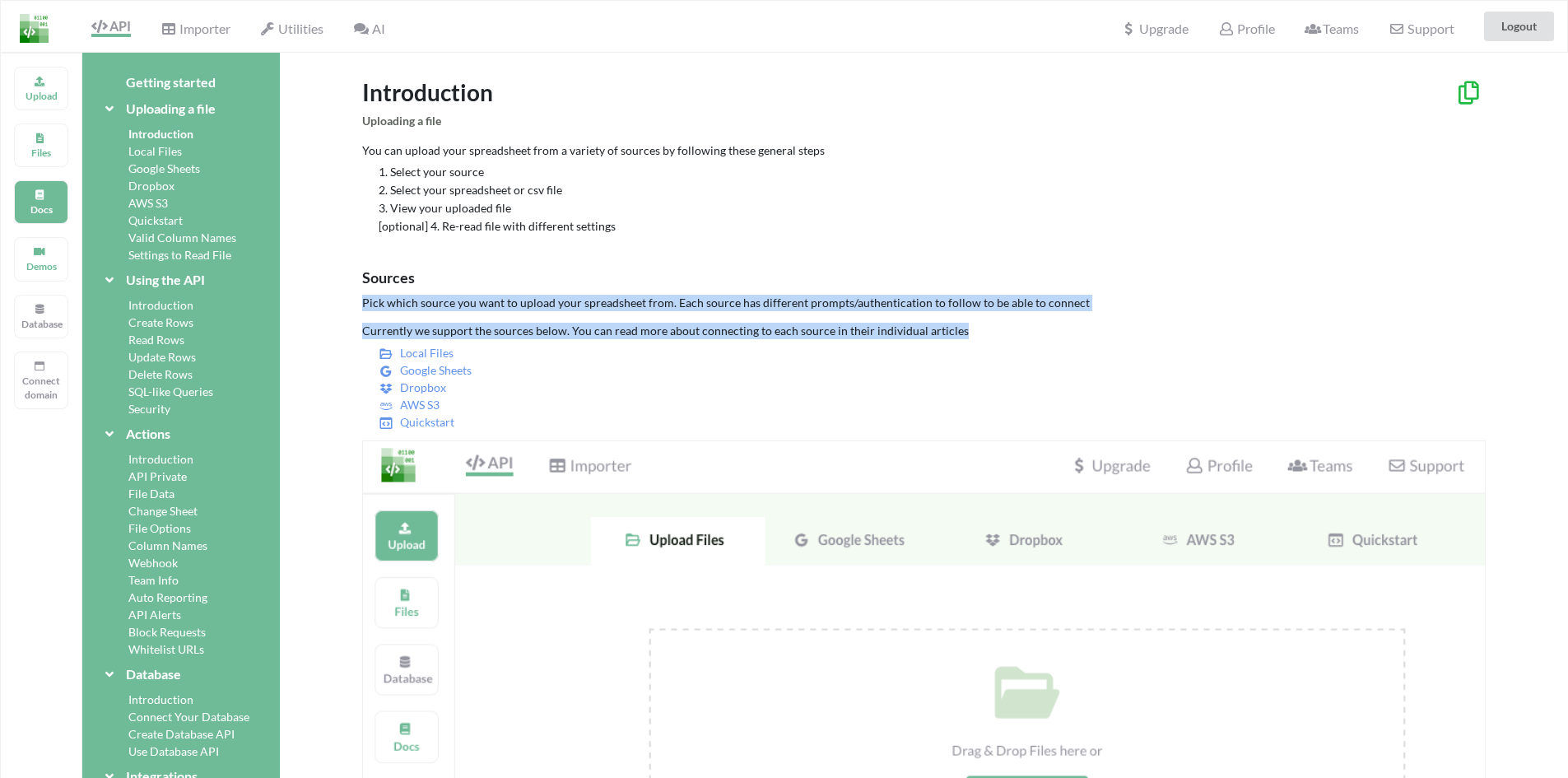
drag, startPoint x: 367, startPoint y: 308, endPoint x: 918, endPoint y: 323, distance: 551.2
click at [918, 323] on div "Sources Pick which source you want to upload your spreadsheet from. Each source…" at bounding box center [924, 592] width 1124 height 650
click at [918, 323] on p "Currently we support the sources below. You can read more about connecting to e…" at bounding box center [924, 330] width 1124 height 16
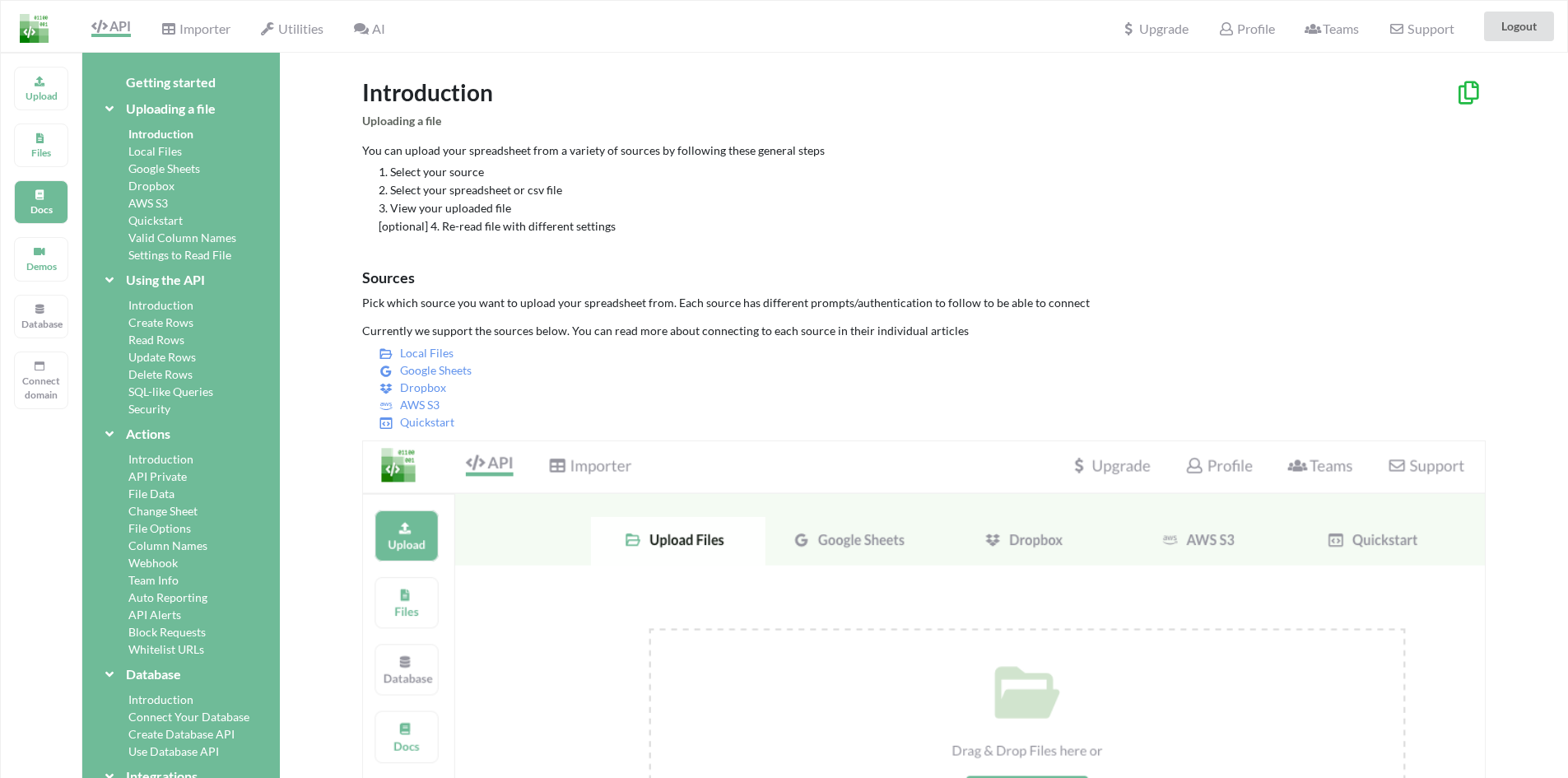
click at [683, 302] on p "Pick which source you want to upload your spreadsheet from. Each source has dif…" at bounding box center [924, 302] width 1124 height 16
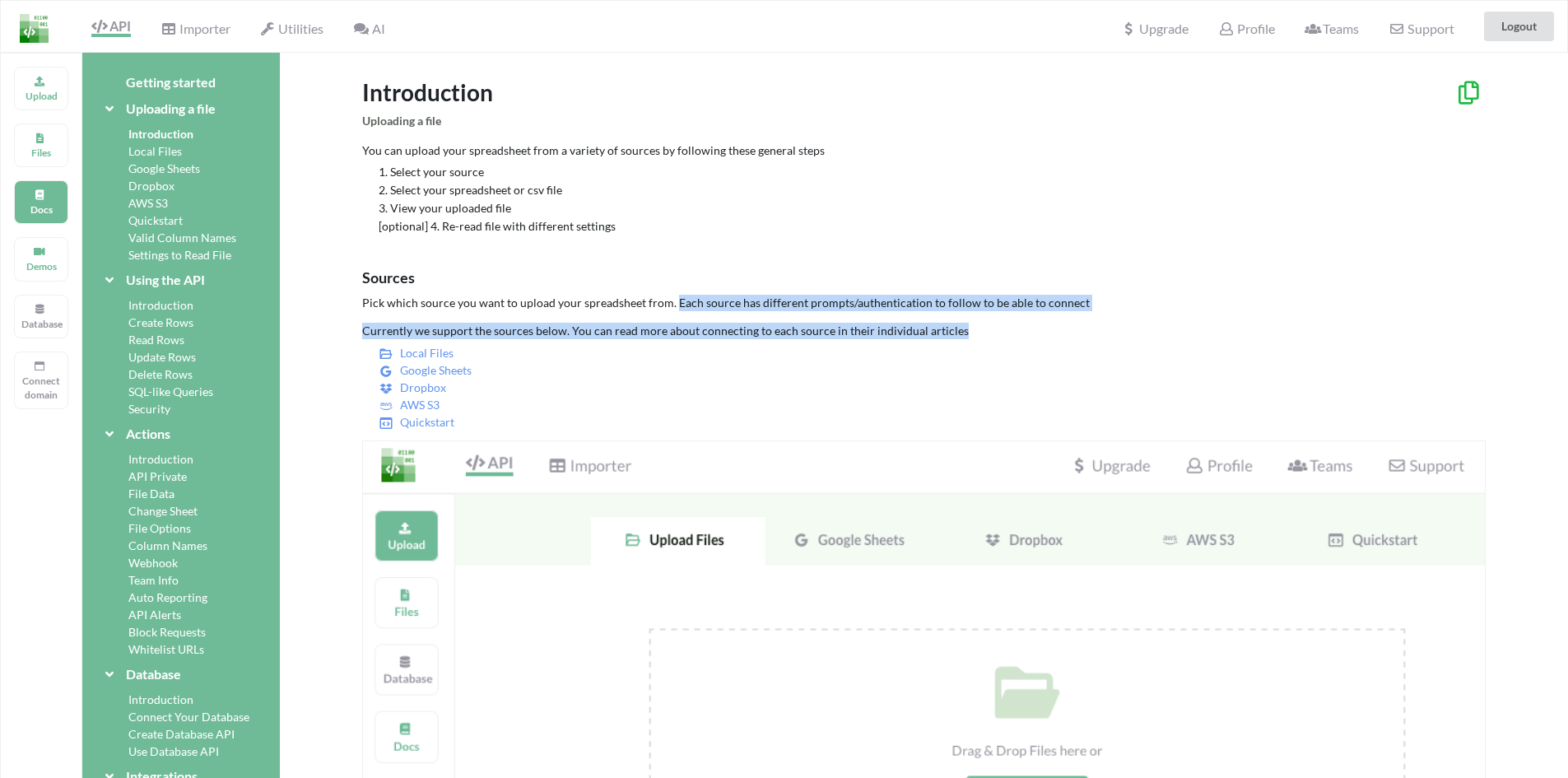
drag, startPoint x: 683, startPoint y: 302, endPoint x: 1032, endPoint y: 319, distance: 349.4
click at [1032, 319] on div "Sources Pick which source you want to upload your spreadsheet from. Each source…" at bounding box center [924, 592] width 1124 height 650
click at [950, 324] on p "Currently we support the sources below. You can read more about connecting to e…" at bounding box center [924, 330] width 1124 height 16
